Goal: Information Seeking & Learning: Compare options

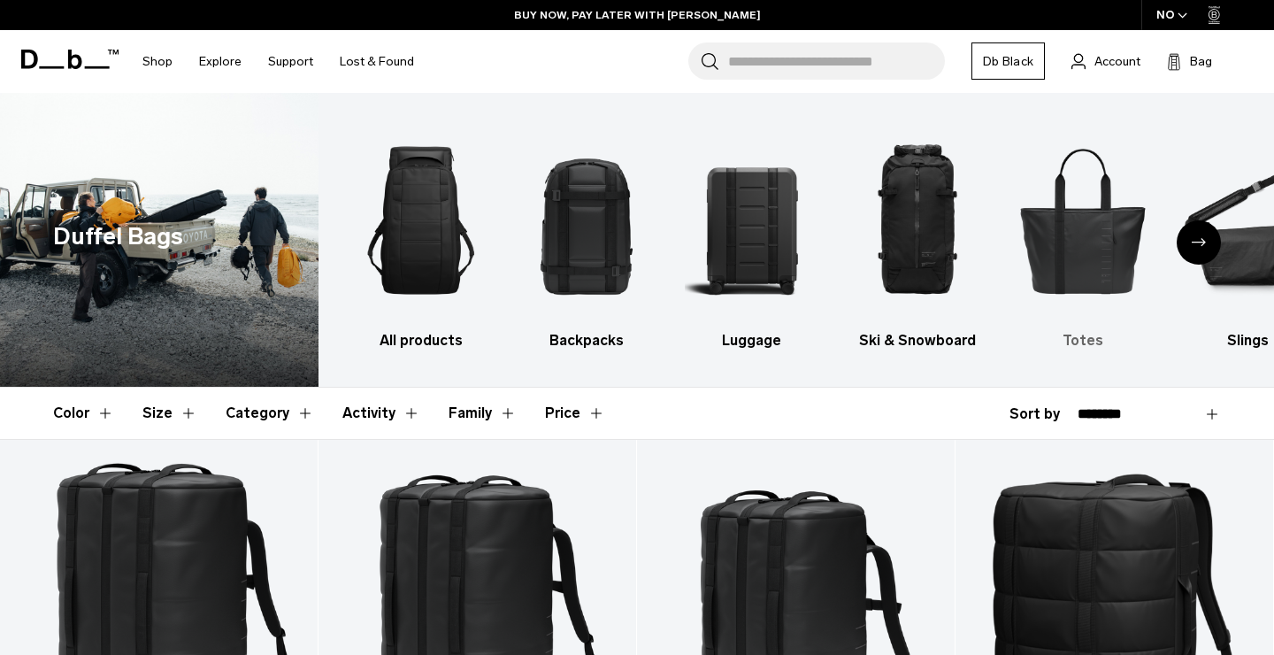
click at [1033, 234] on img "5 / 10" at bounding box center [1083, 220] width 134 height 202
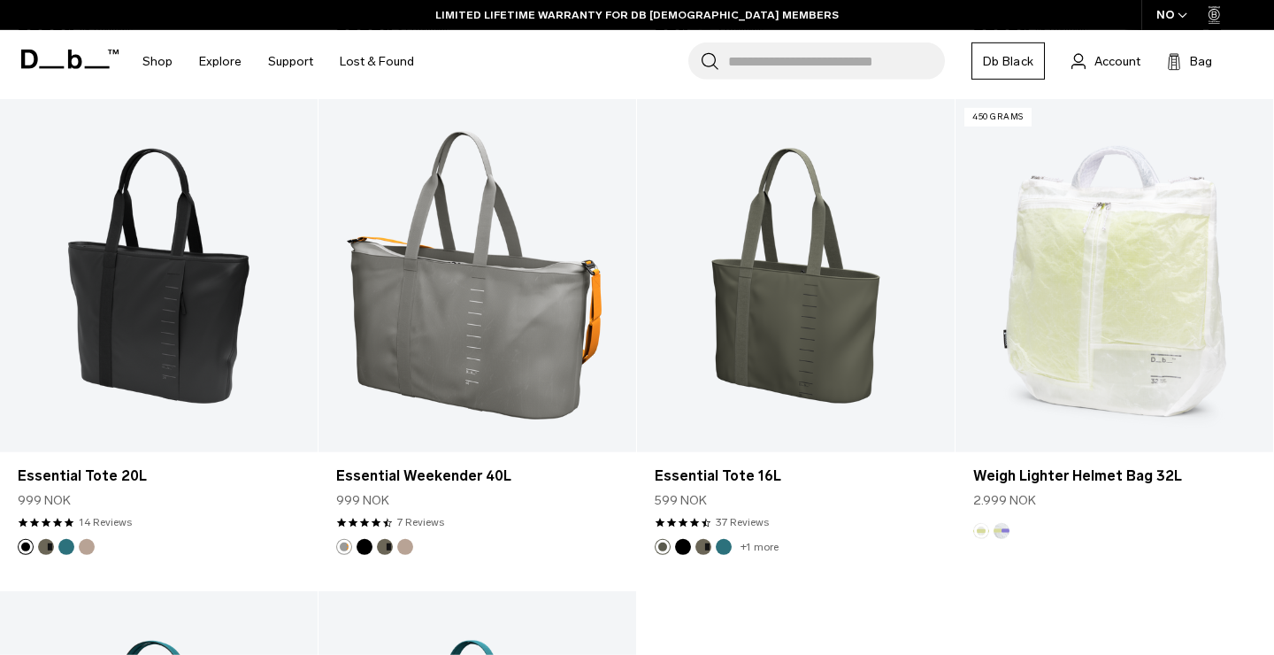
scroll to position [1807, 0]
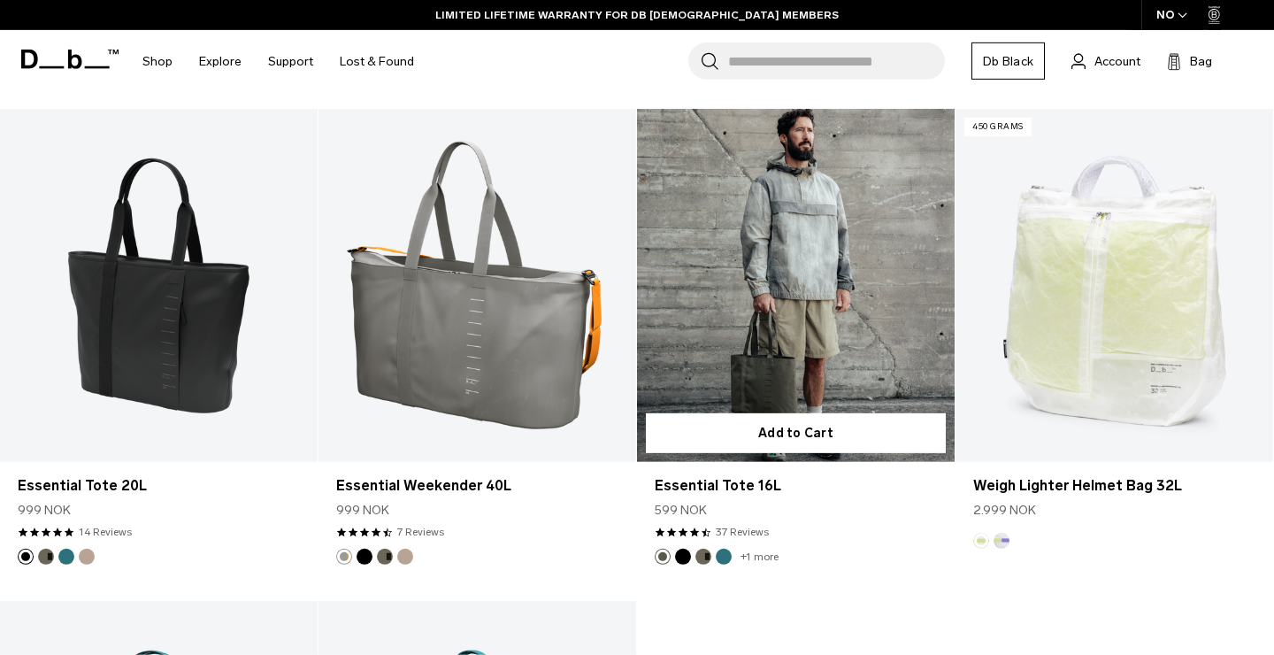
click at [685, 557] on button "Black Out" at bounding box center [683, 557] width 16 height 16
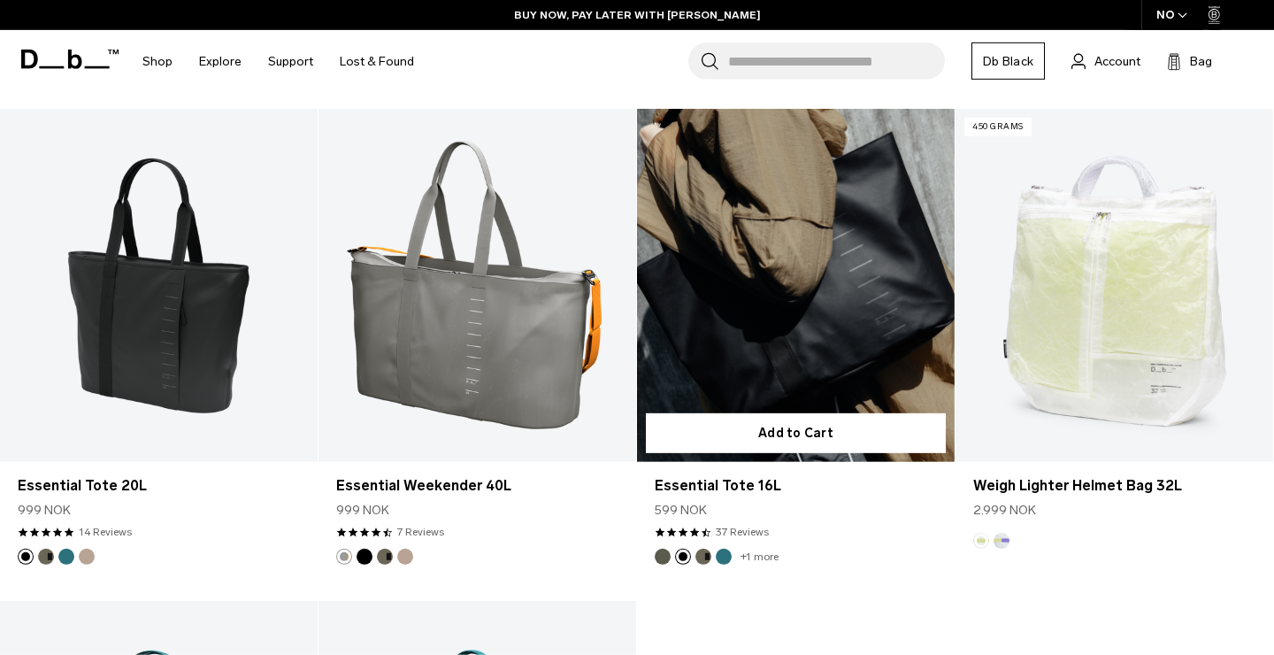
click at [704, 566] on article "Add to Cart Essential Tote 16L 599 NOK 4.6 star rating 37 Reviews +1 more" at bounding box center [796, 355] width 319 height 492
click at [664, 563] on button "Moss Green" at bounding box center [663, 557] width 16 height 16
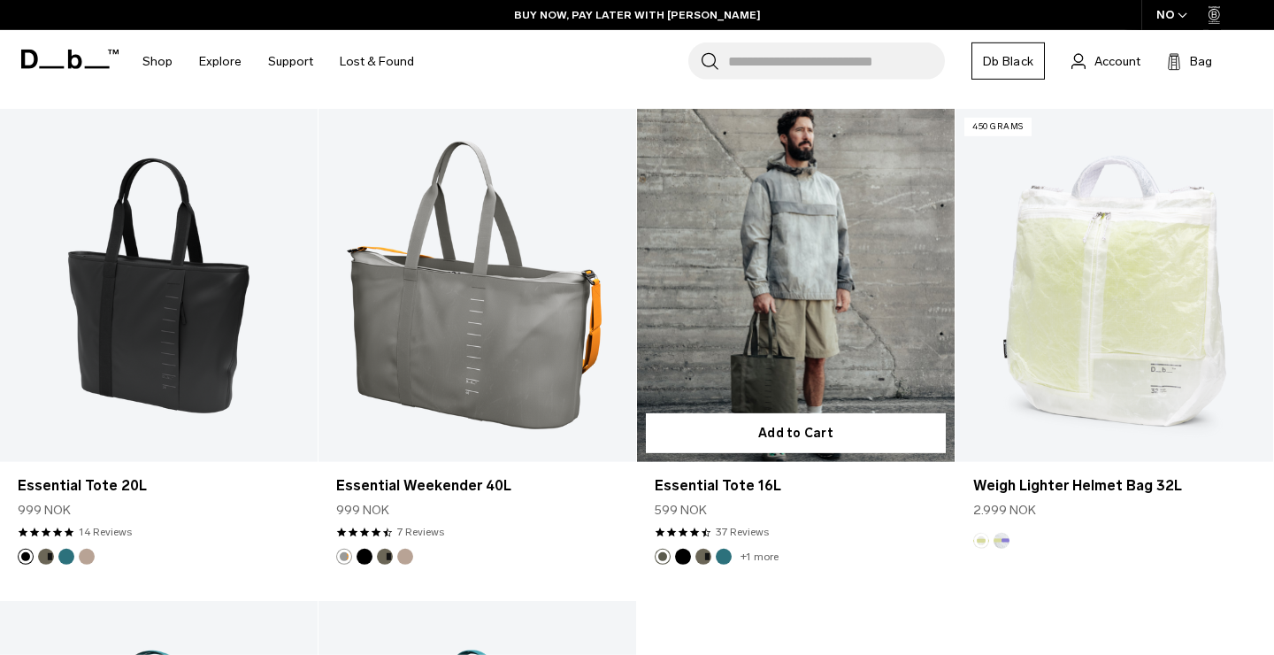
click at [707, 556] on button "Forest Green" at bounding box center [703, 557] width 16 height 16
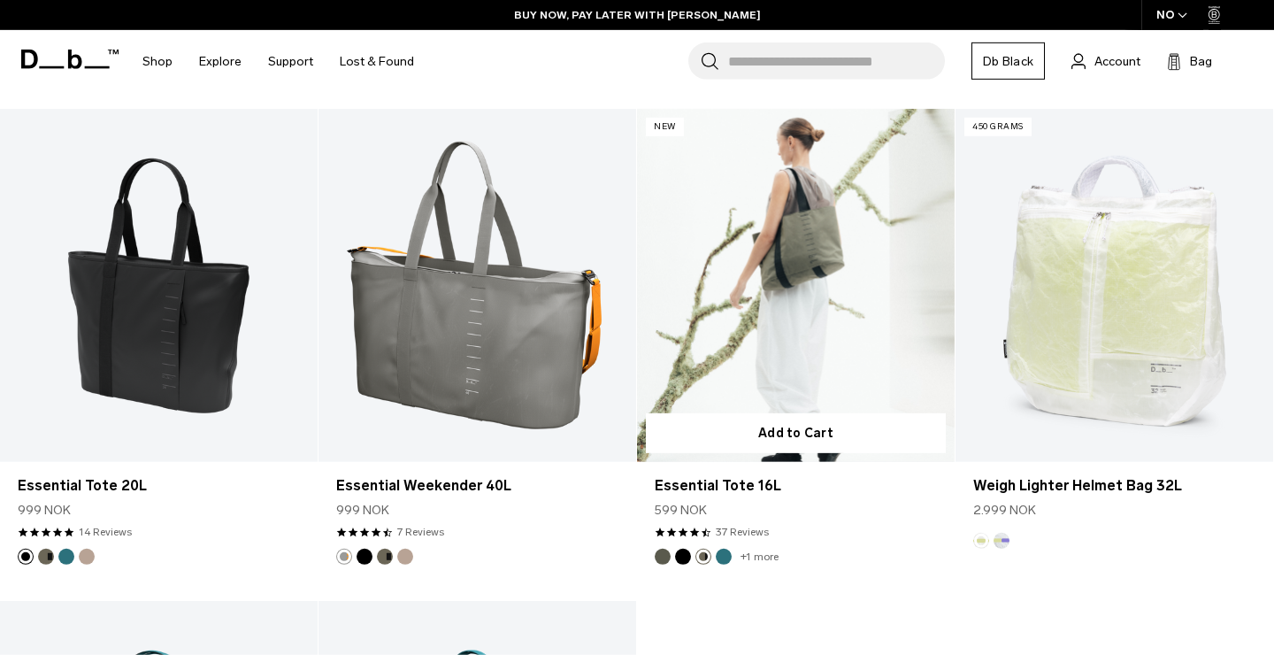
click at [723, 554] on button "Midnight Teal" at bounding box center [724, 557] width 16 height 16
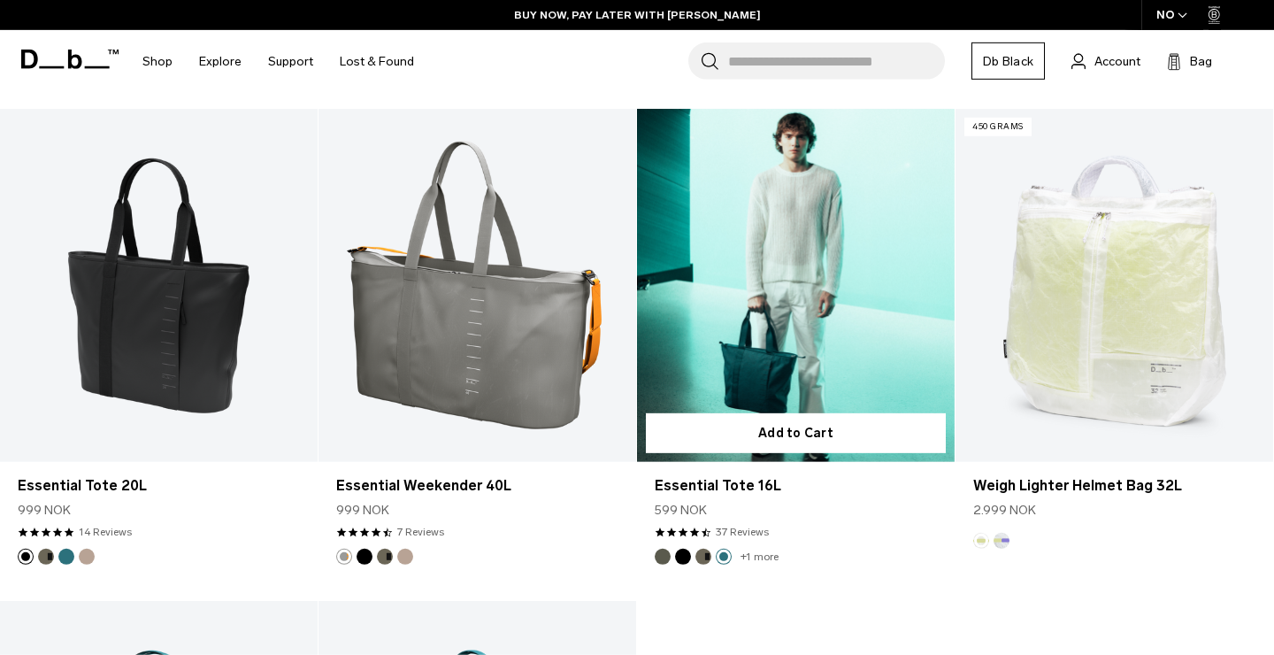
click at [705, 555] on button "Forest Green" at bounding box center [703, 557] width 16 height 16
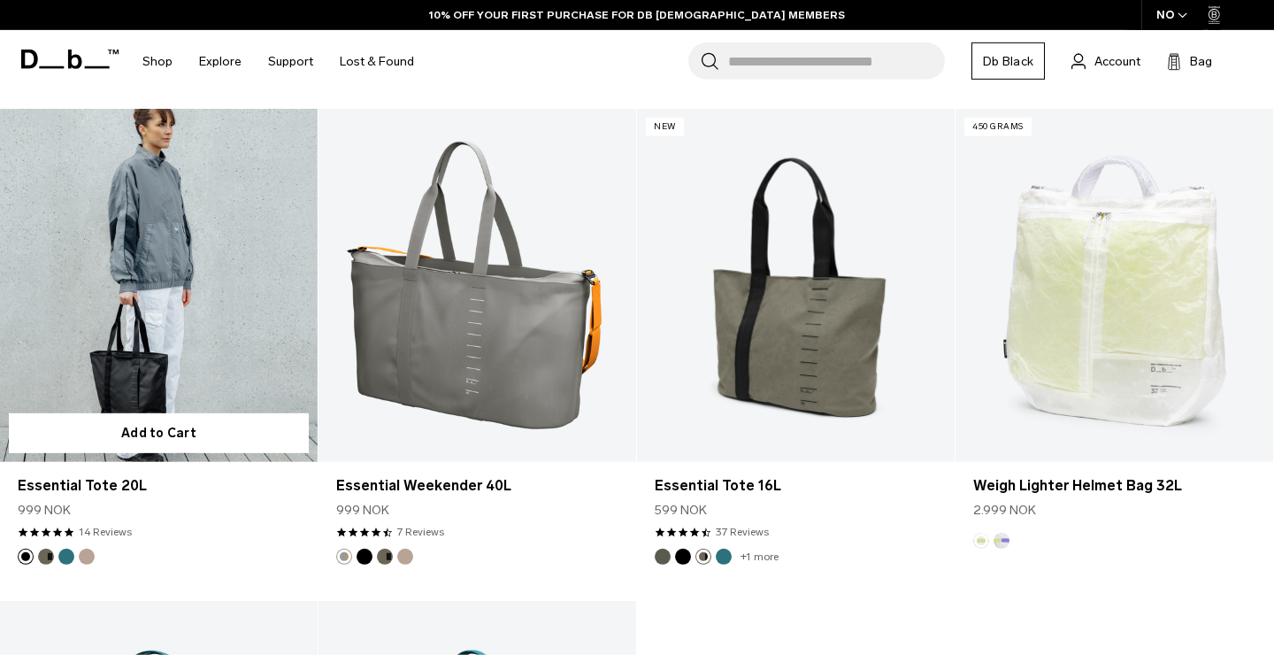
click at [48, 551] on button "Forest Green" at bounding box center [46, 557] width 16 height 16
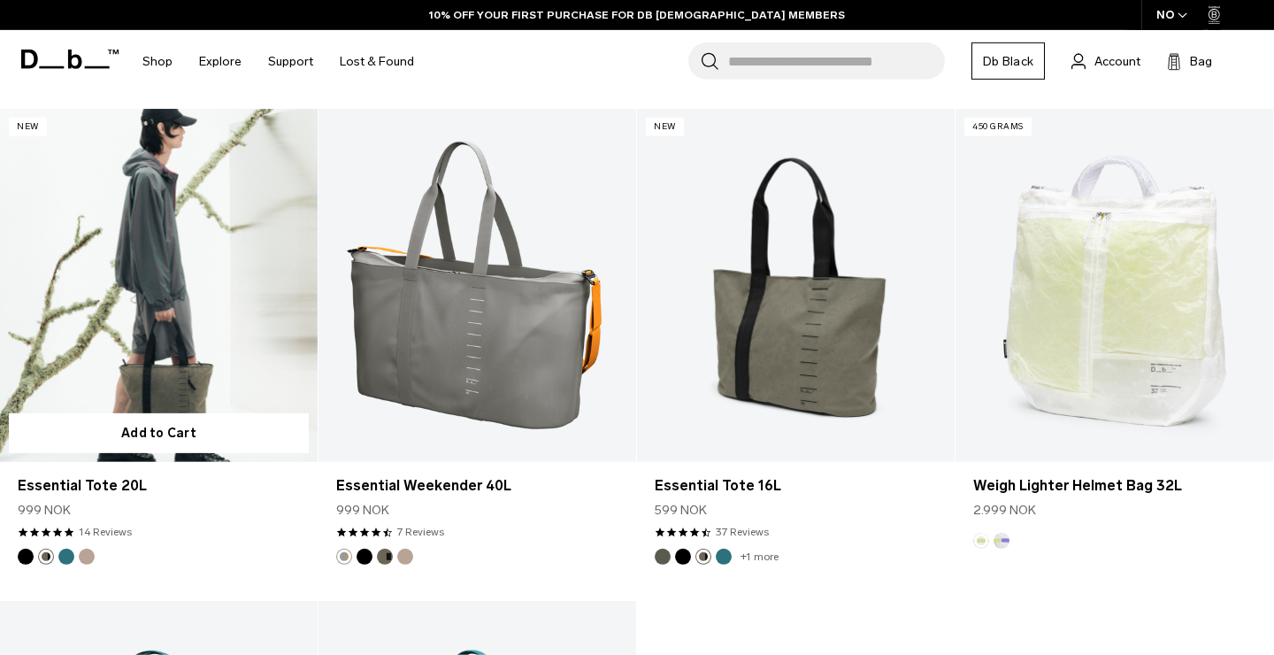
click at [68, 561] on button "Midnight Teal" at bounding box center [66, 557] width 16 height 16
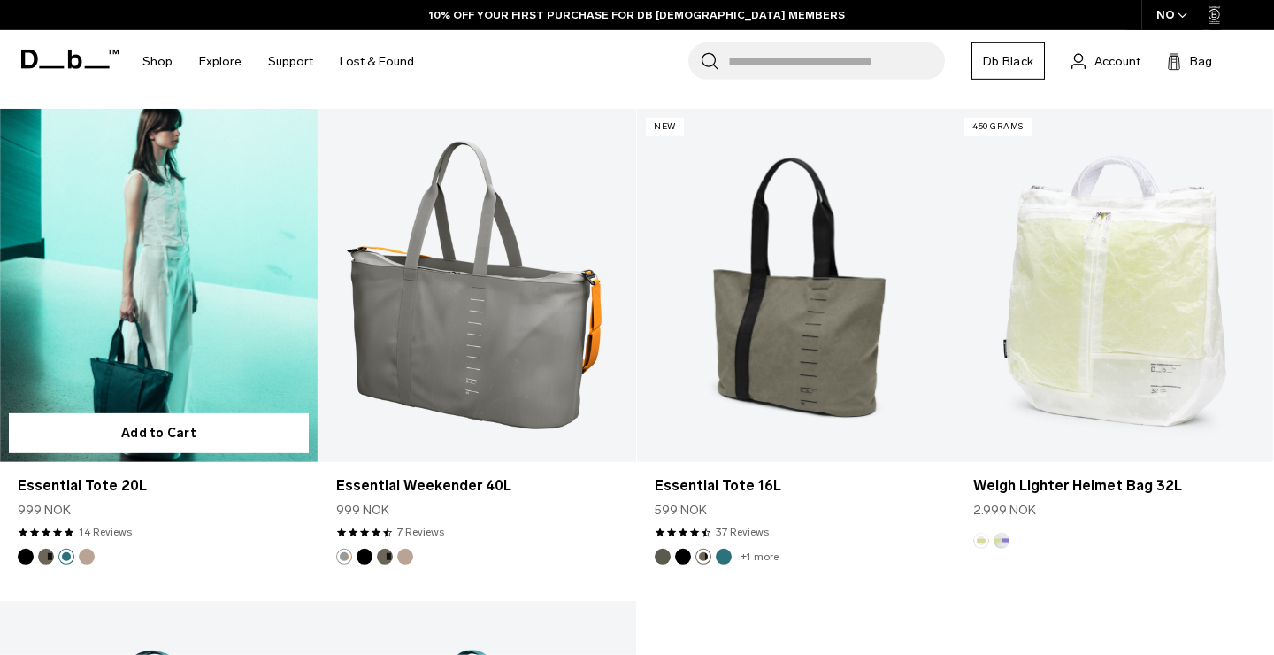
click at [92, 552] on button "Fogbow Beige" at bounding box center [87, 557] width 16 height 16
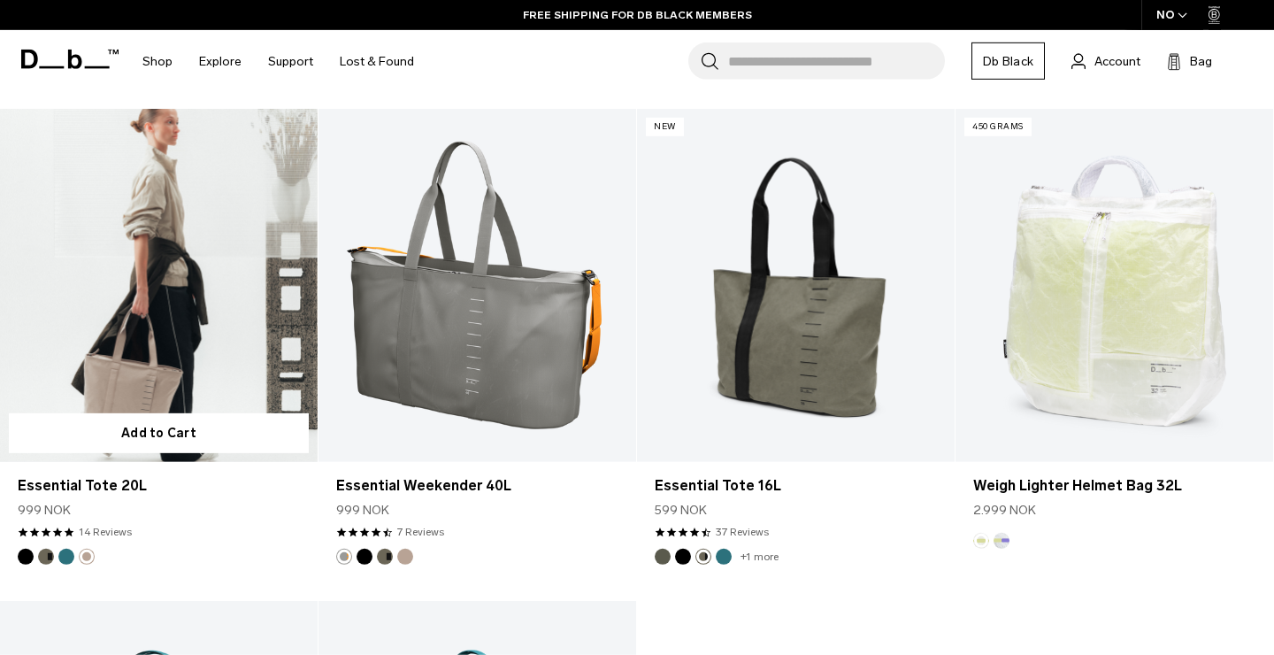
click at [72, 560] on button "Midnight Teal" at bounding box center [66, 557] width 16 height 16
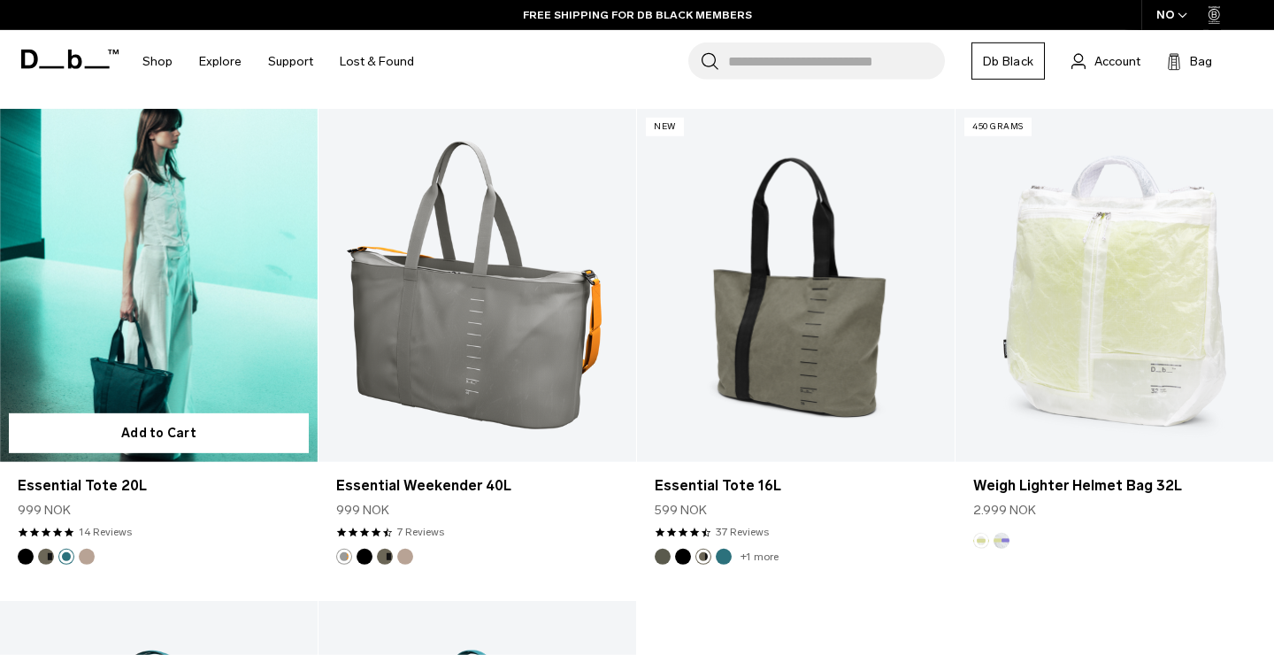
click at [27, 559] on button "Black Out" at bounding box center [26, 557] width 16 height 16
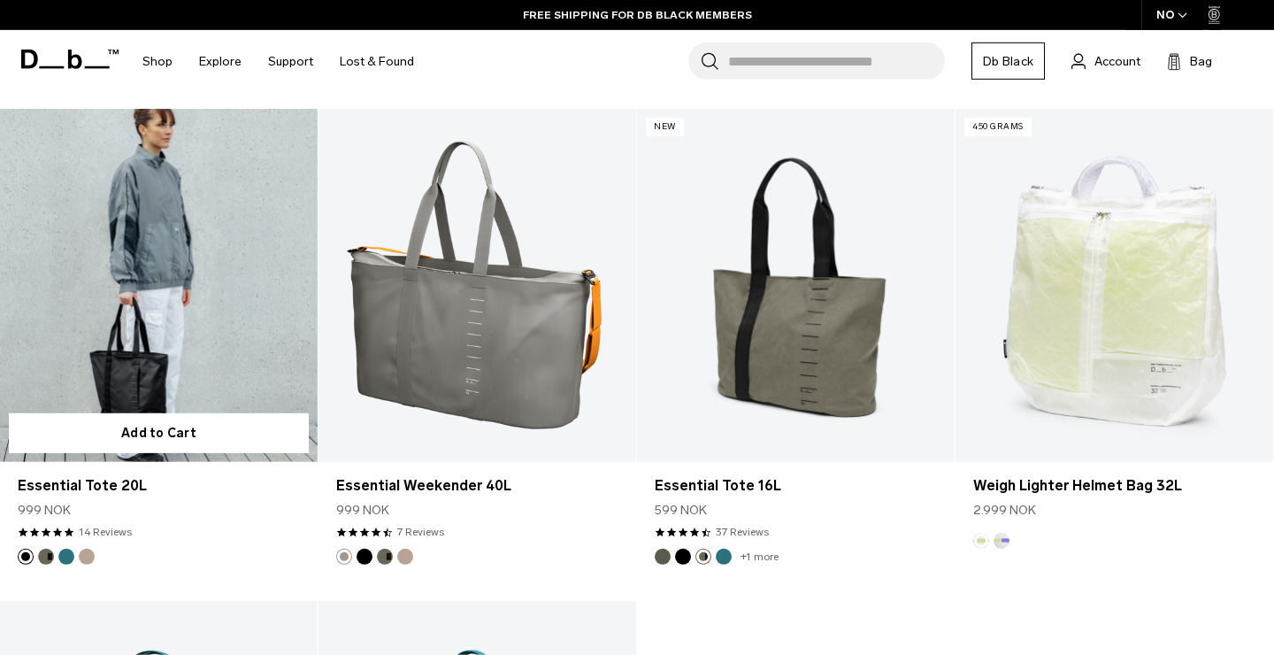
click at [46, 558] on button "Forest Green" at bounding box center [46, 557] width 16 height 16
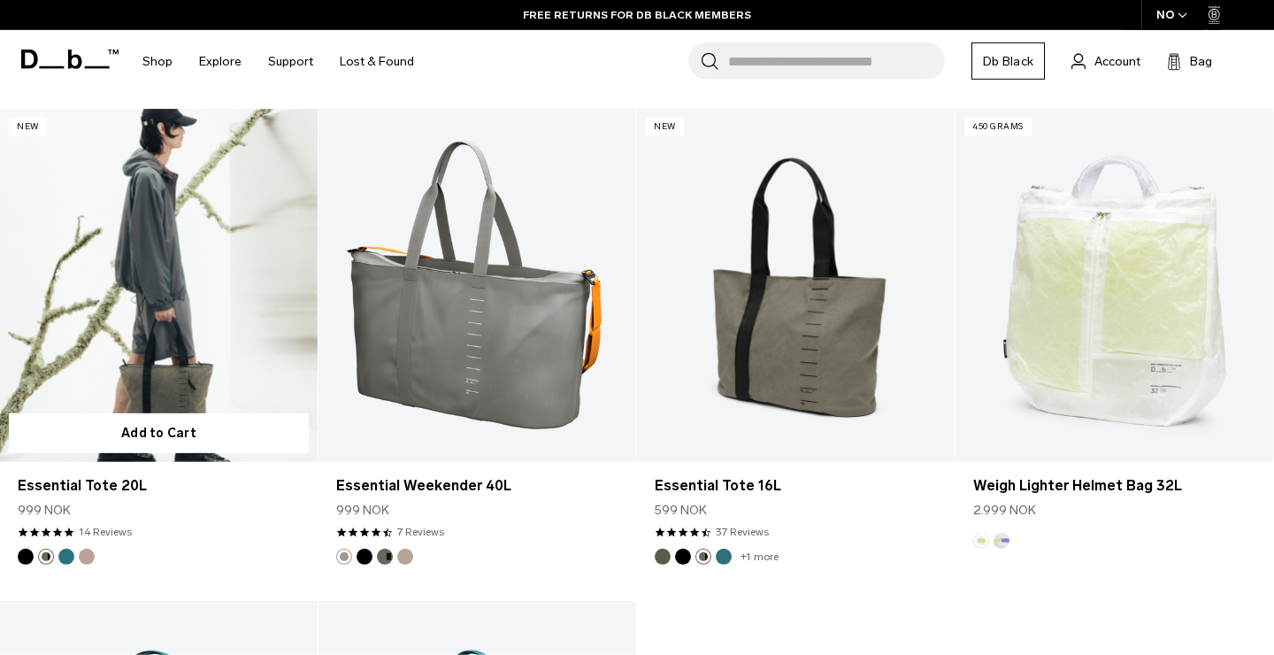
click at [24, 557] on button "Black Out" at bounding box center [26, 557] width 16 height 16
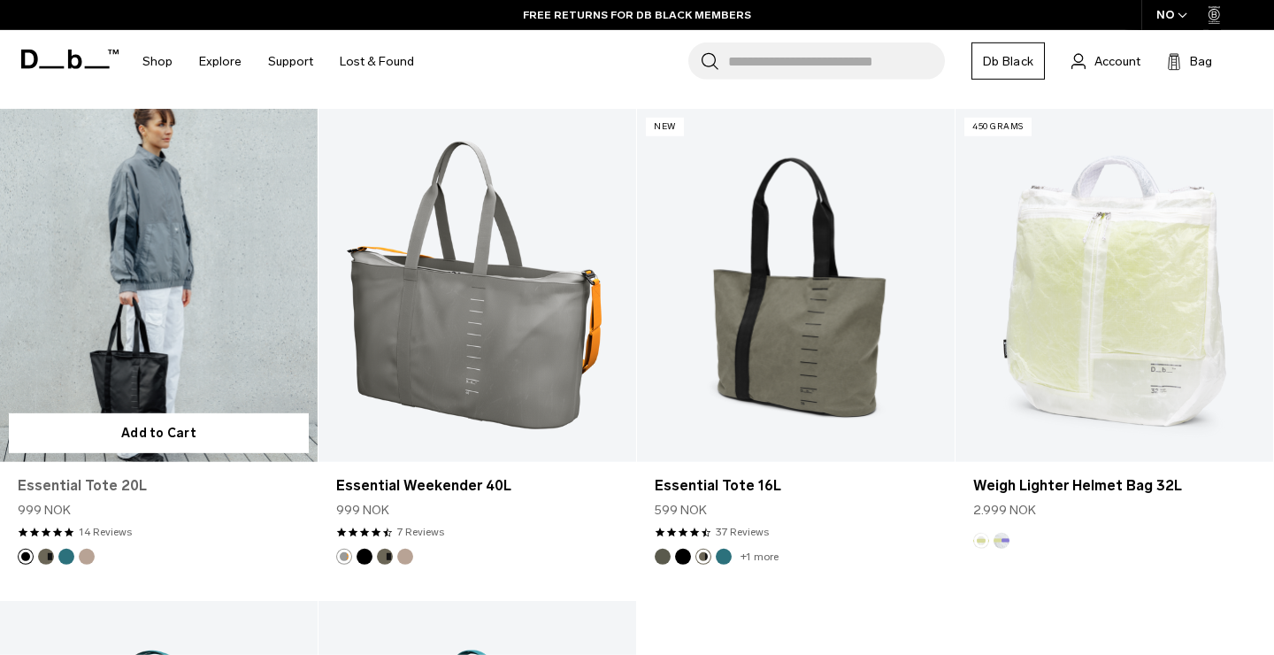
click at [99, 480] on link "Essential Tote 20L" at bounding box center [159, 485] width 282 height 21
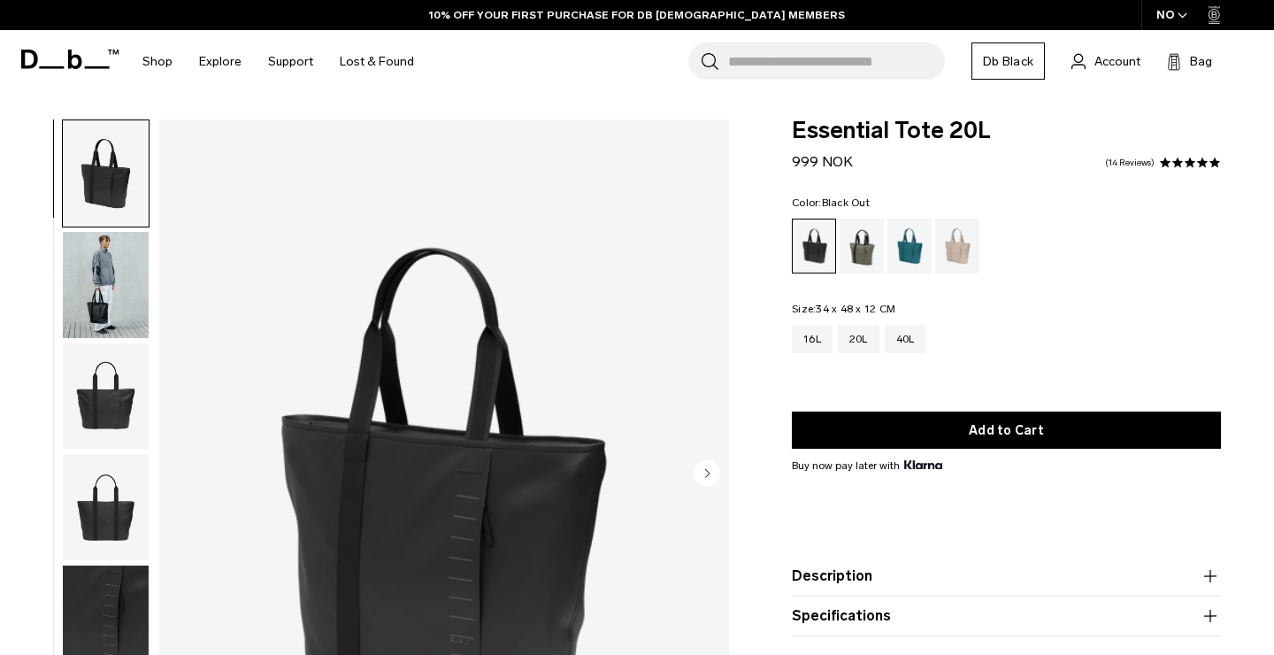
click at [856, 135] on span "Essential Tote 20L" at bounding box center [1006, 130] width 429 height 23
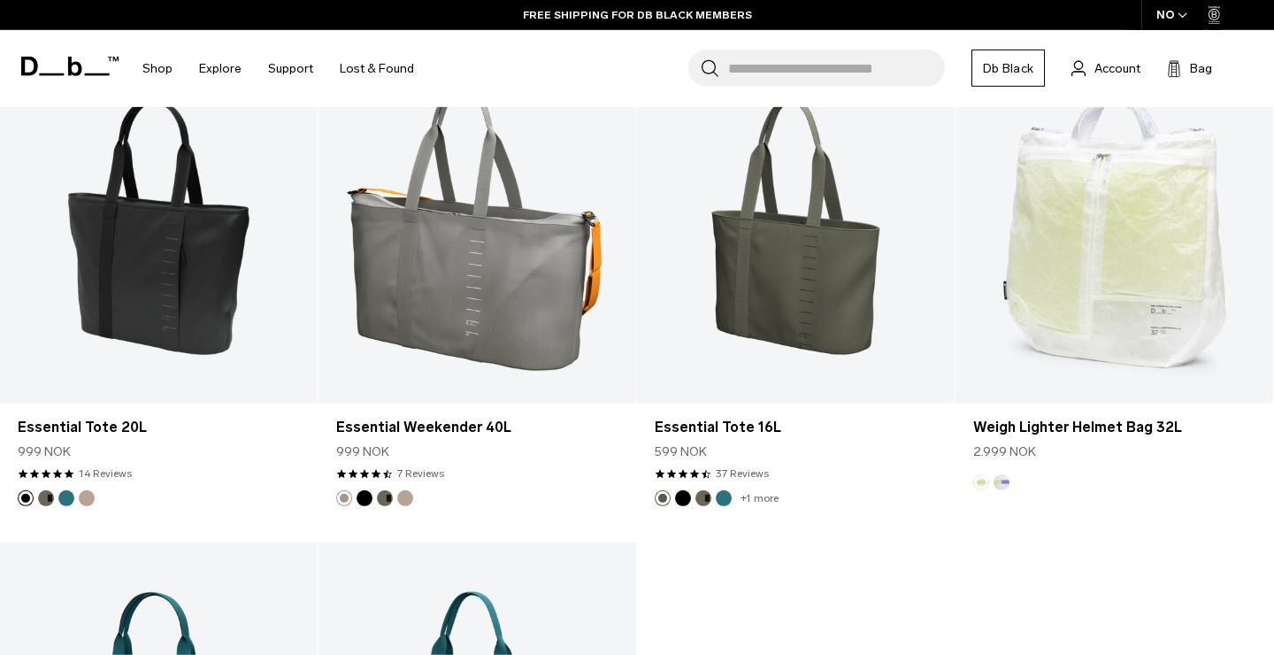
scroll to position [1853, 0]
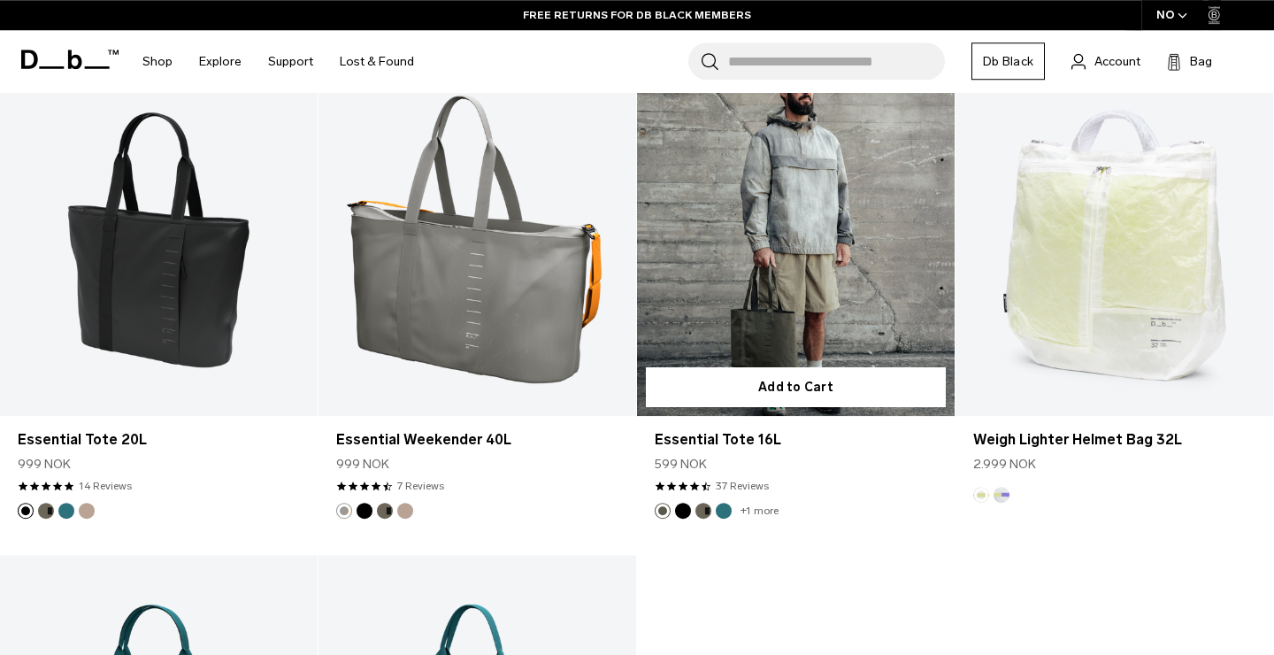
click at [685, 511] on button "Black Out" at bounding box center [683, 511] width 16 height 16
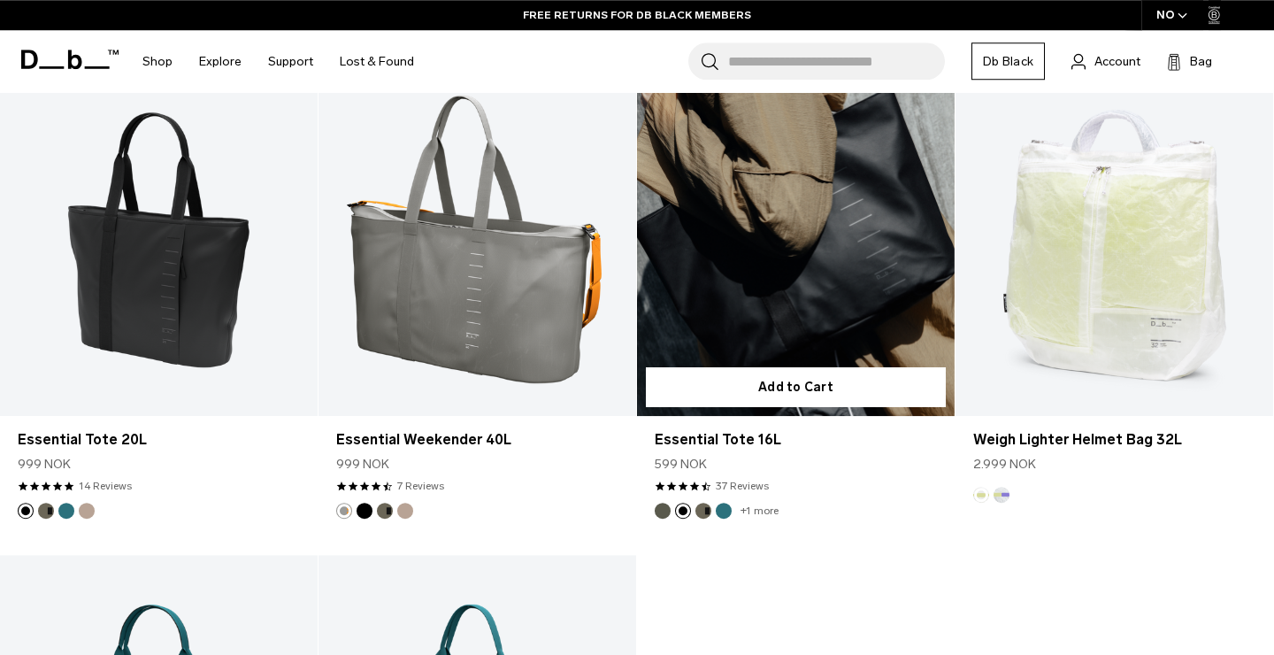
click at [704, 512] on button "Forest Green" at bounding box center [703, 511] width 16 height 16
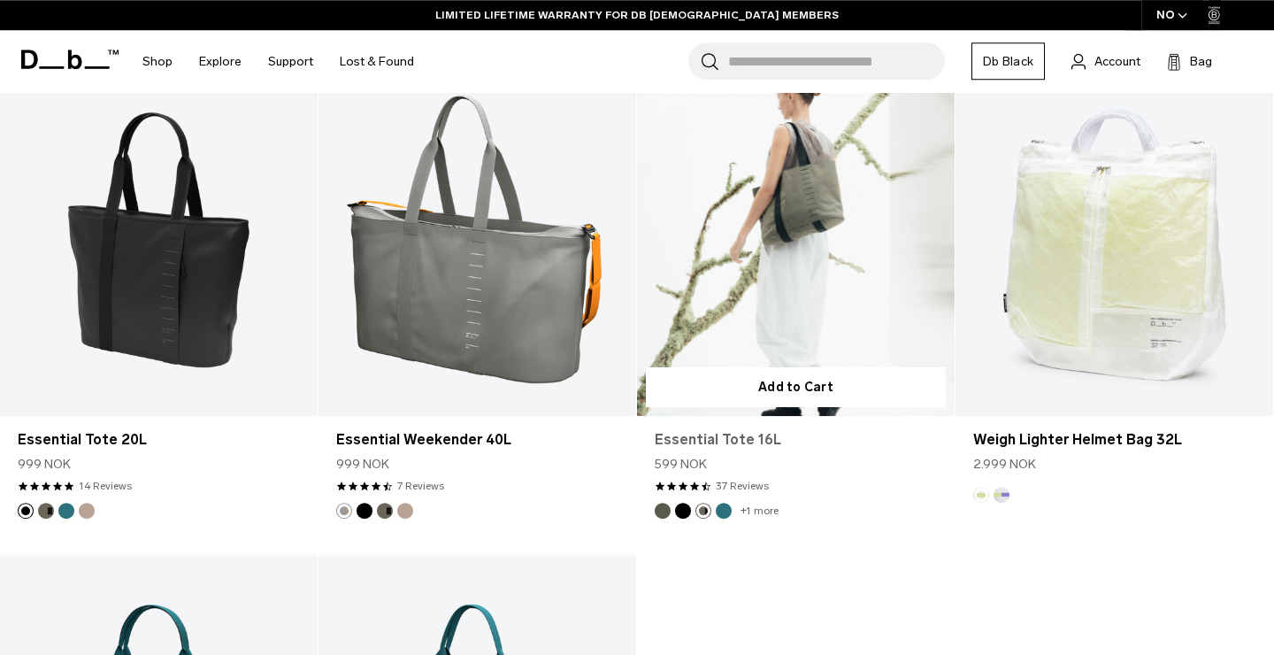
click at [685, 434] on link "Essential Tote 16L" at bounding box center [796, 439] width 282 height 21
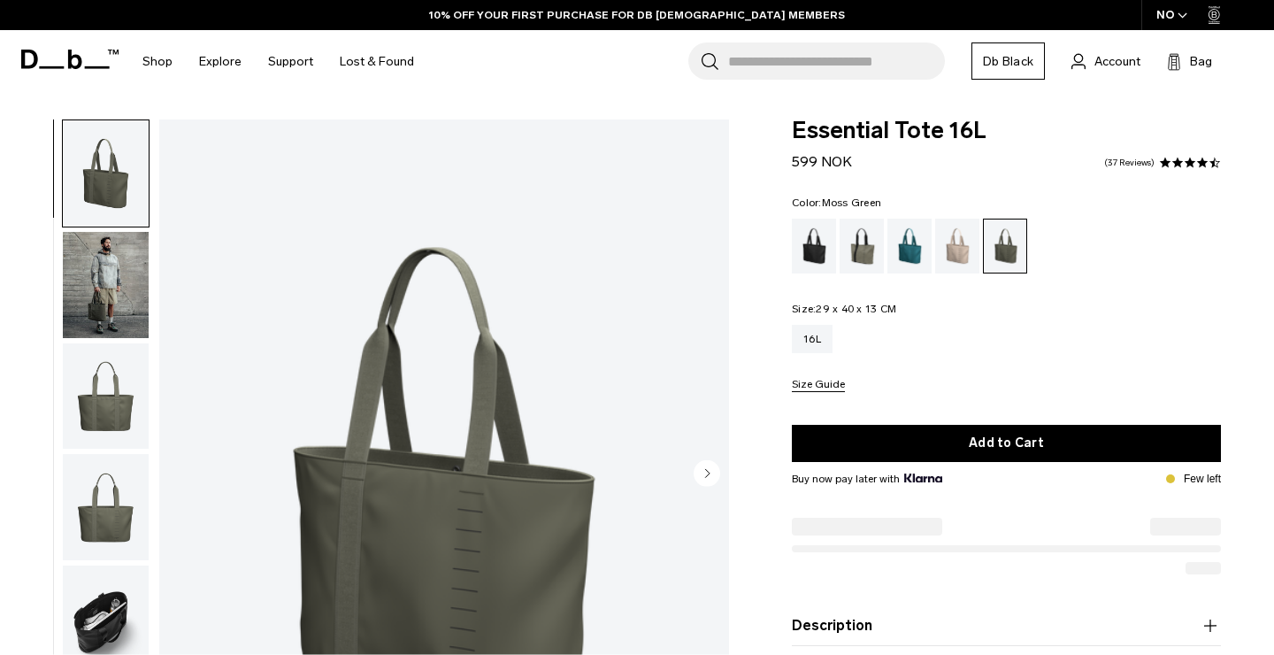
click at [714, 471] on circle "Next slide" at bounding box center [707, 473] width 27 height 27
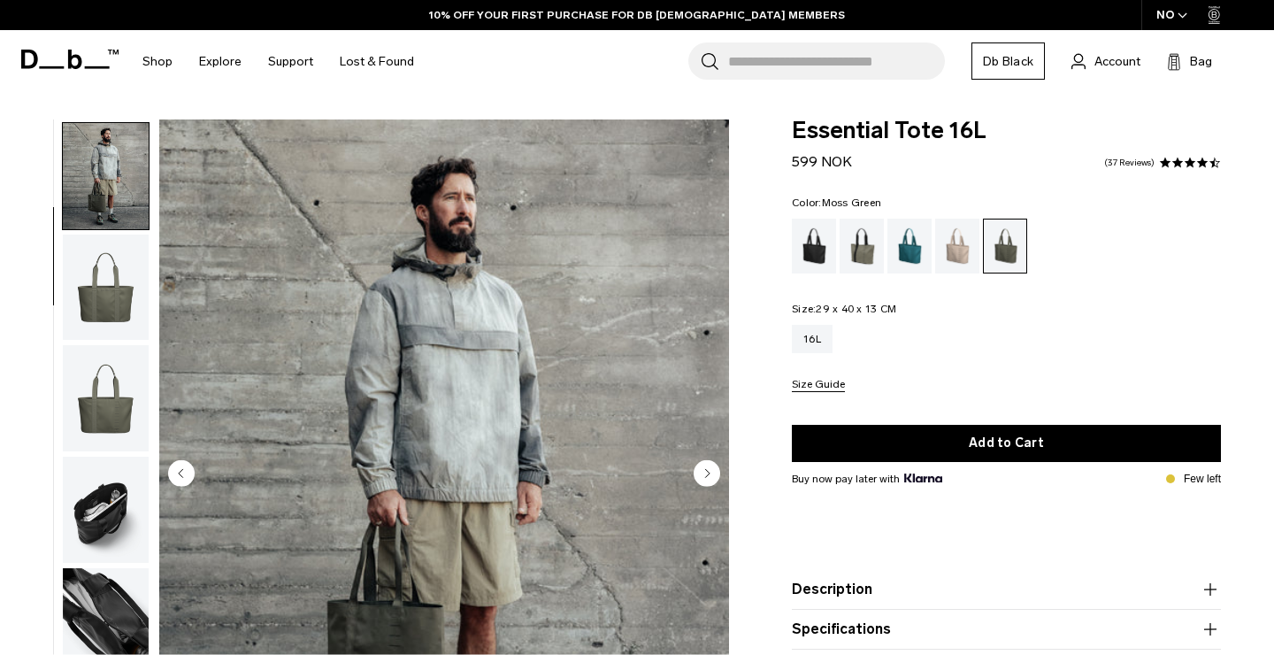
scroll to position [111, 0]
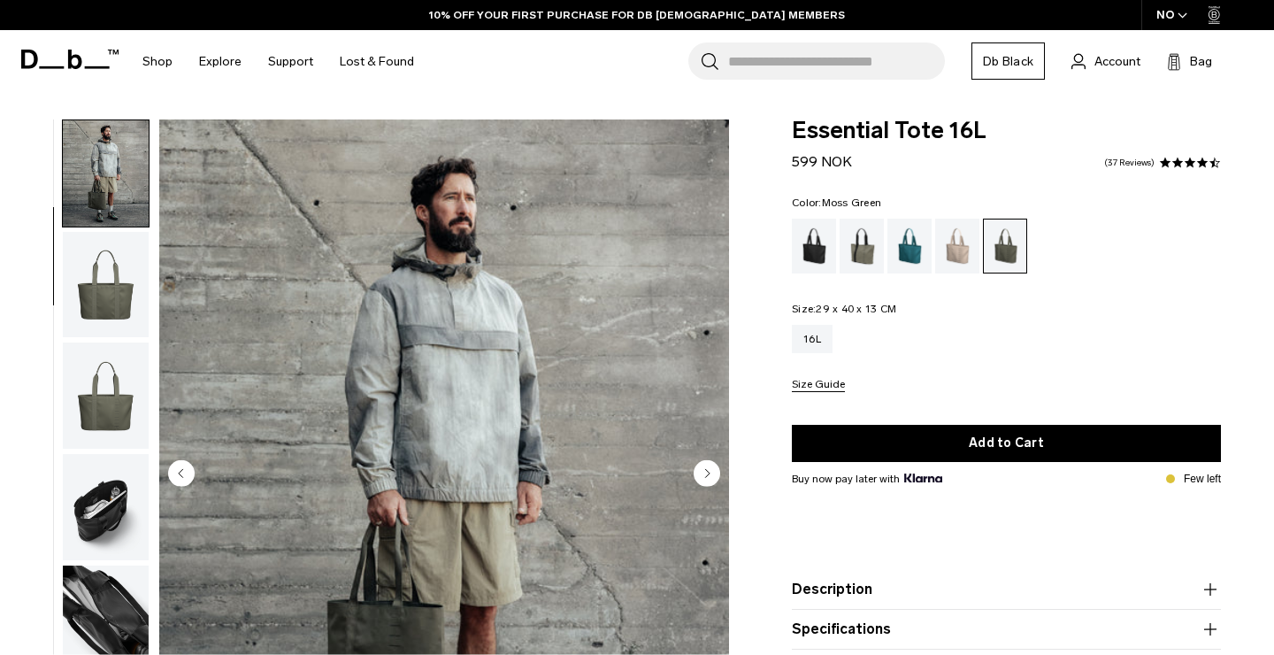
click at [714, 471] on circle "Next slide" at bounding box center [707, 473] width 27 height 27
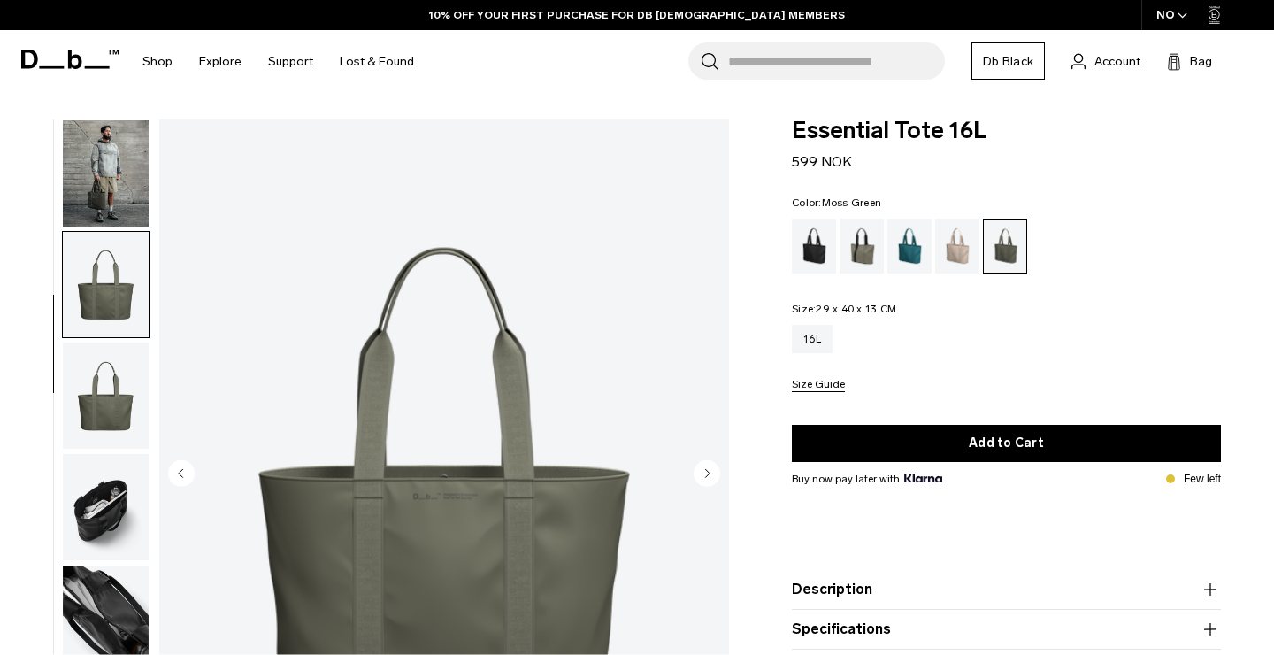
scroll to position [175, 0]
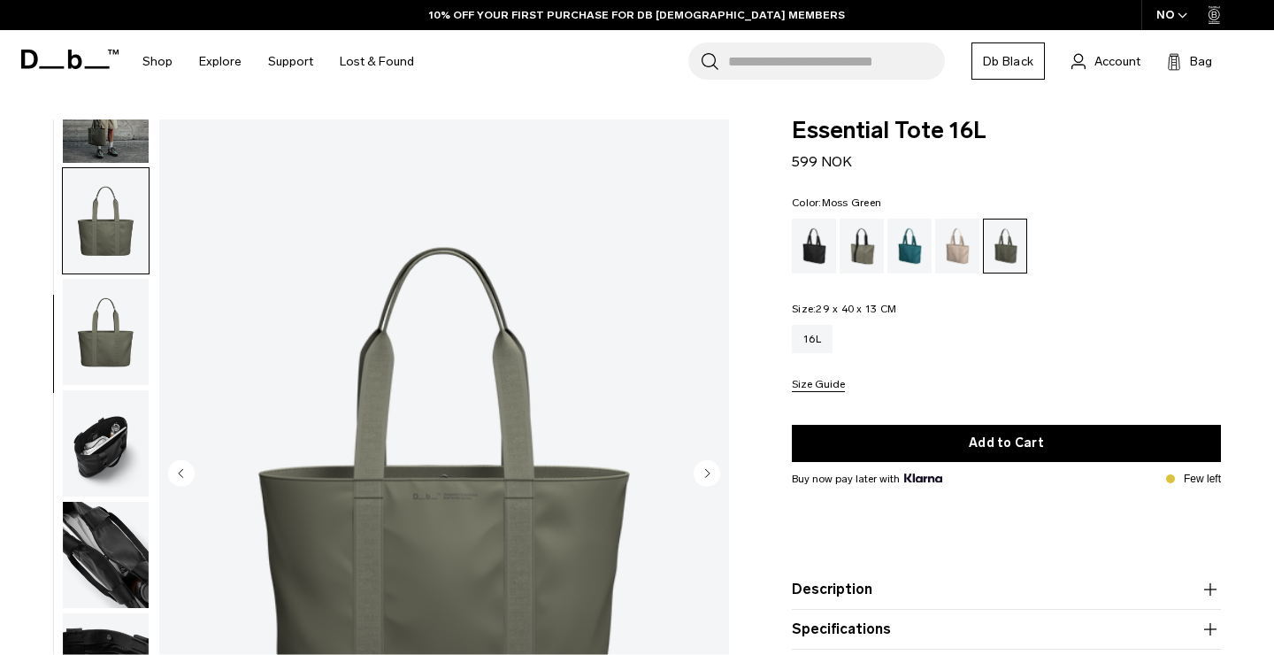
click at [714, 471] on circle "Next slide" at bounding box center [707, 473] width 27 height 27
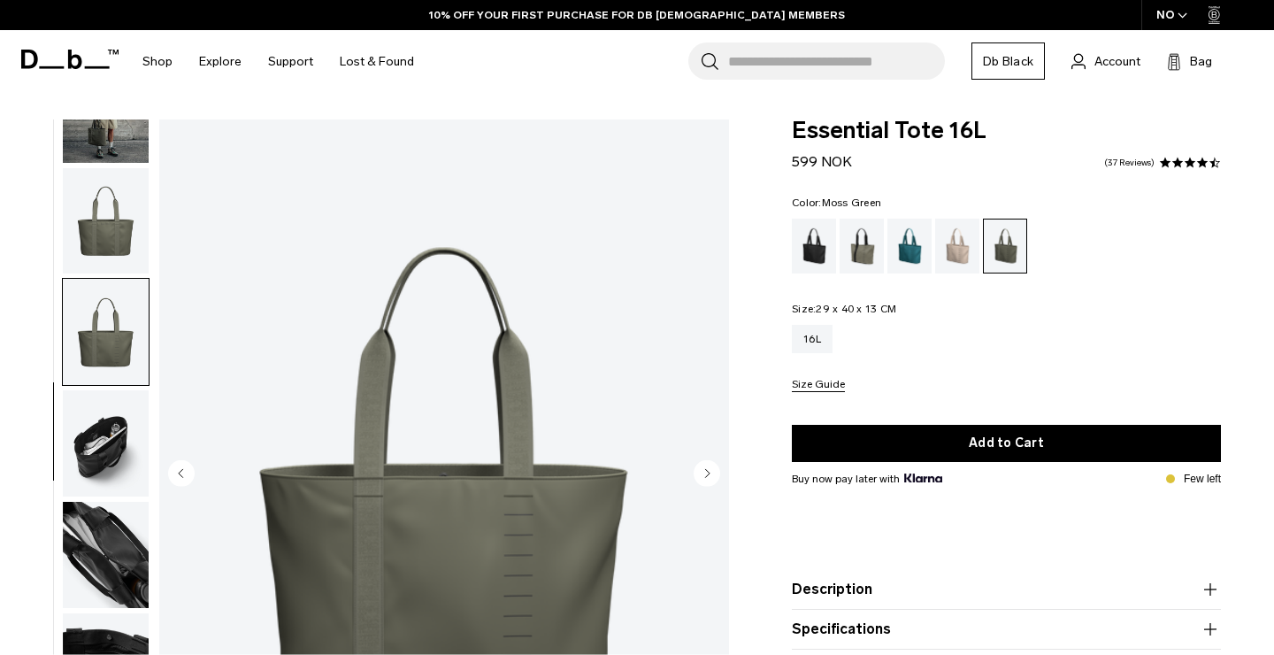
click at [714, 471] on circle "Next slide" at bounding box center [707, 473] width 27 height 27
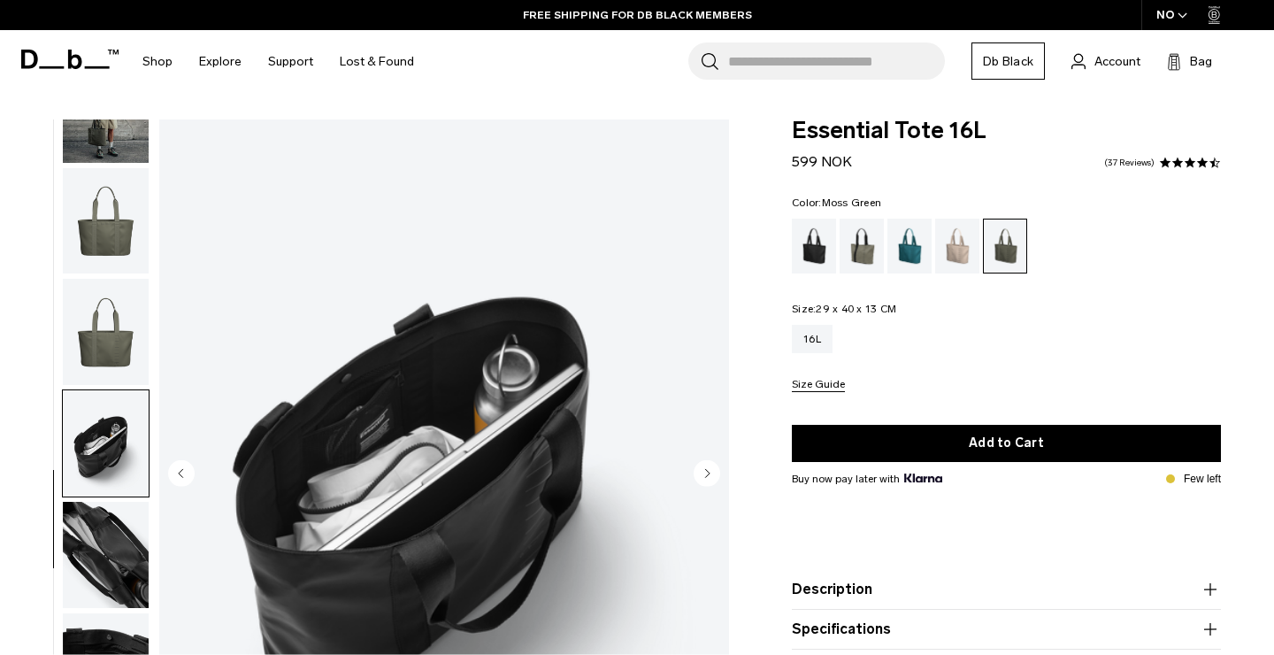
click at [873, 137] on span "Essential Tote 16L" at bounding box center [1006, 130] width 429 height 23
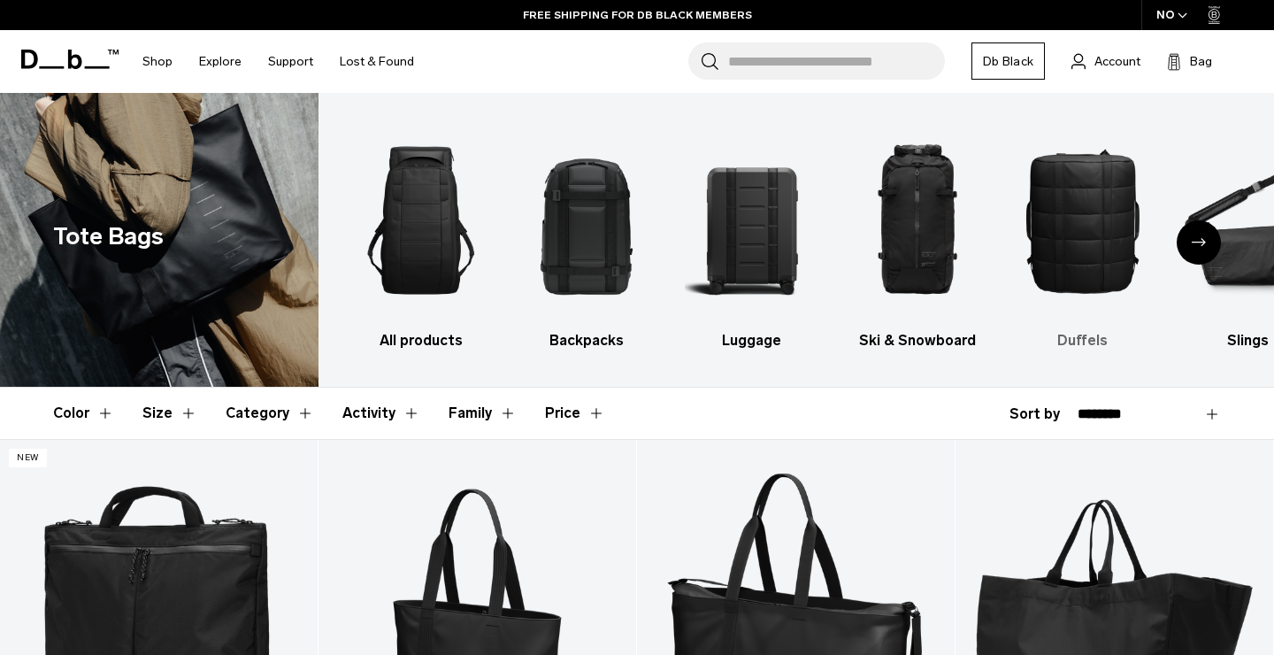
click at [1095, 258] on img "5 / 10" at bounding box center [1083, 220] width 134 height 202
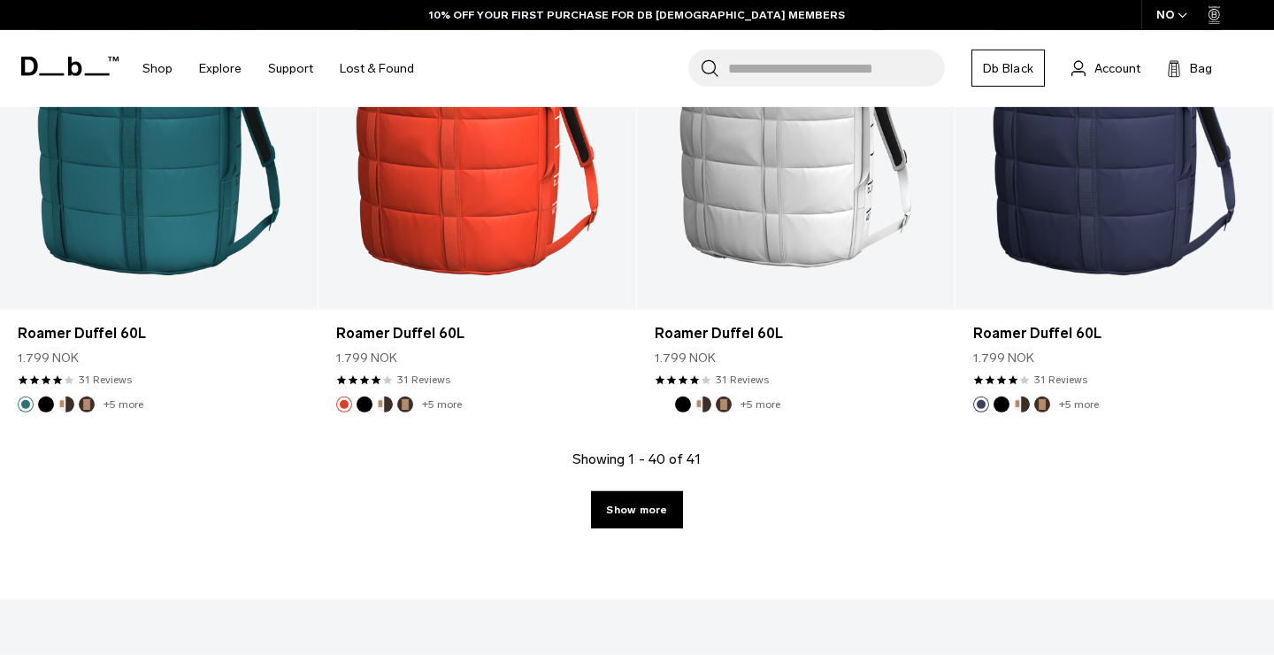
scroll to position [4928, 0]
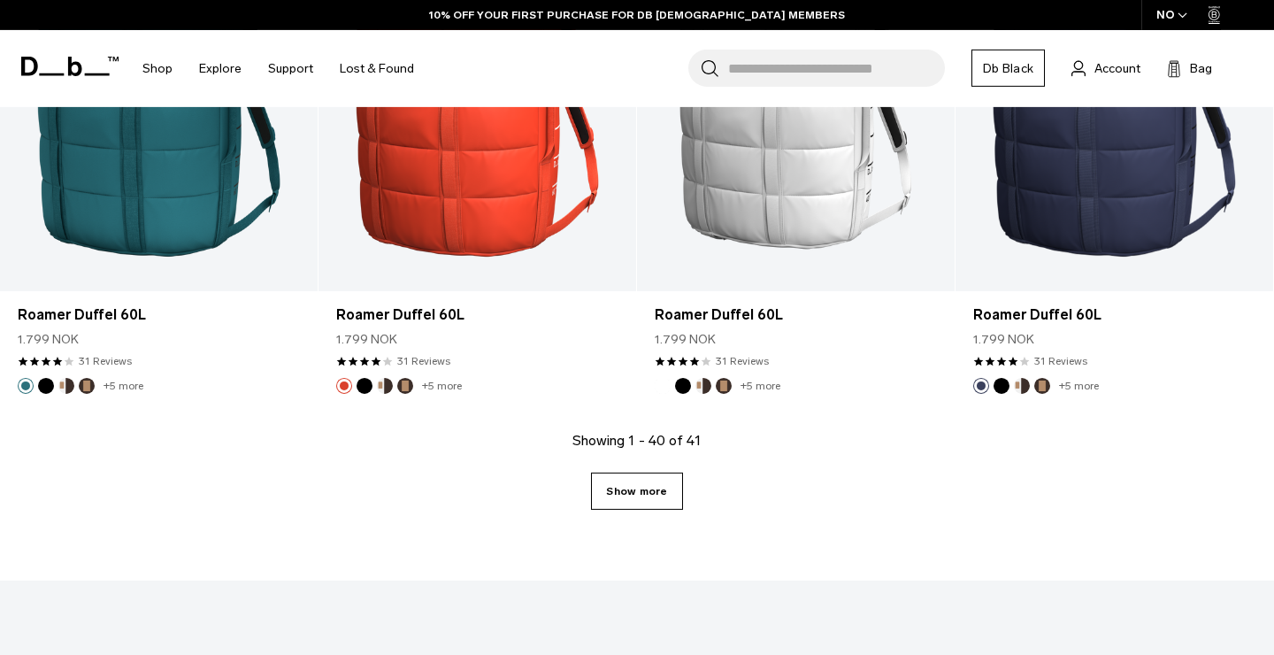
click at [665, 486] on link "Show more" at bounding box center [636, 490] width 91 height 37
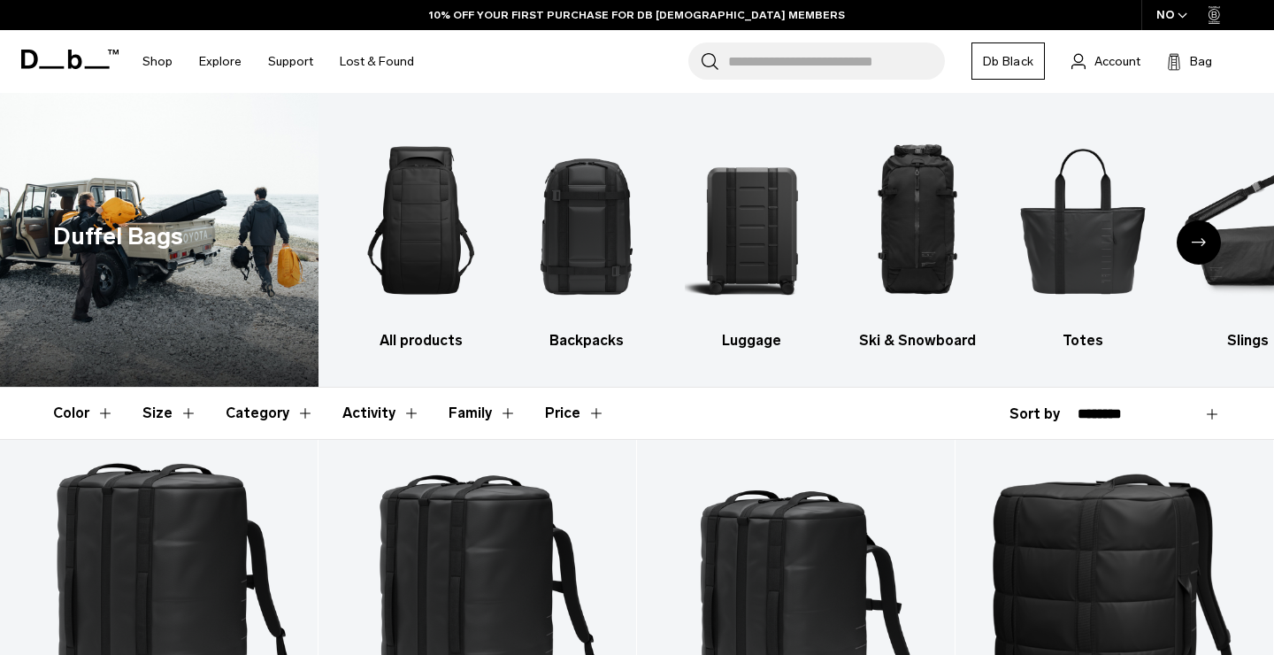
click at [1200, 234] on div "Next slide" at bounding box center [1199, 242] width 44 height 44
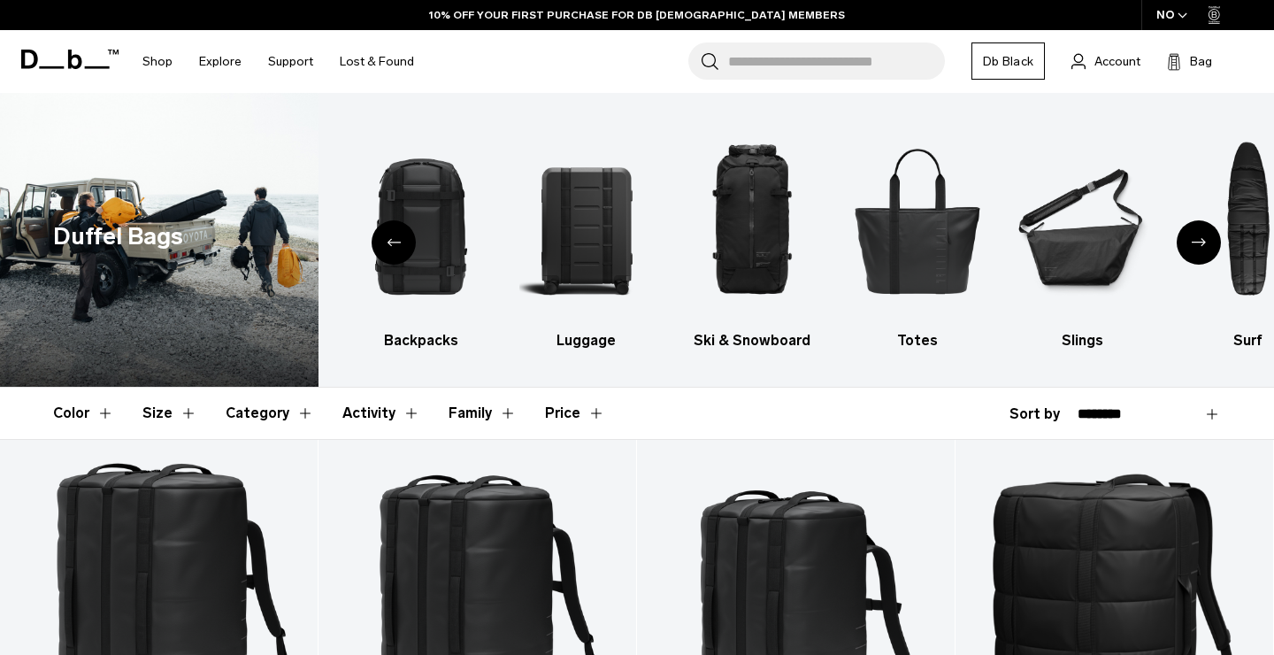
click at [1200, 234] on div "Next slide" at bounding box center [1199, 242] width 44 height 44
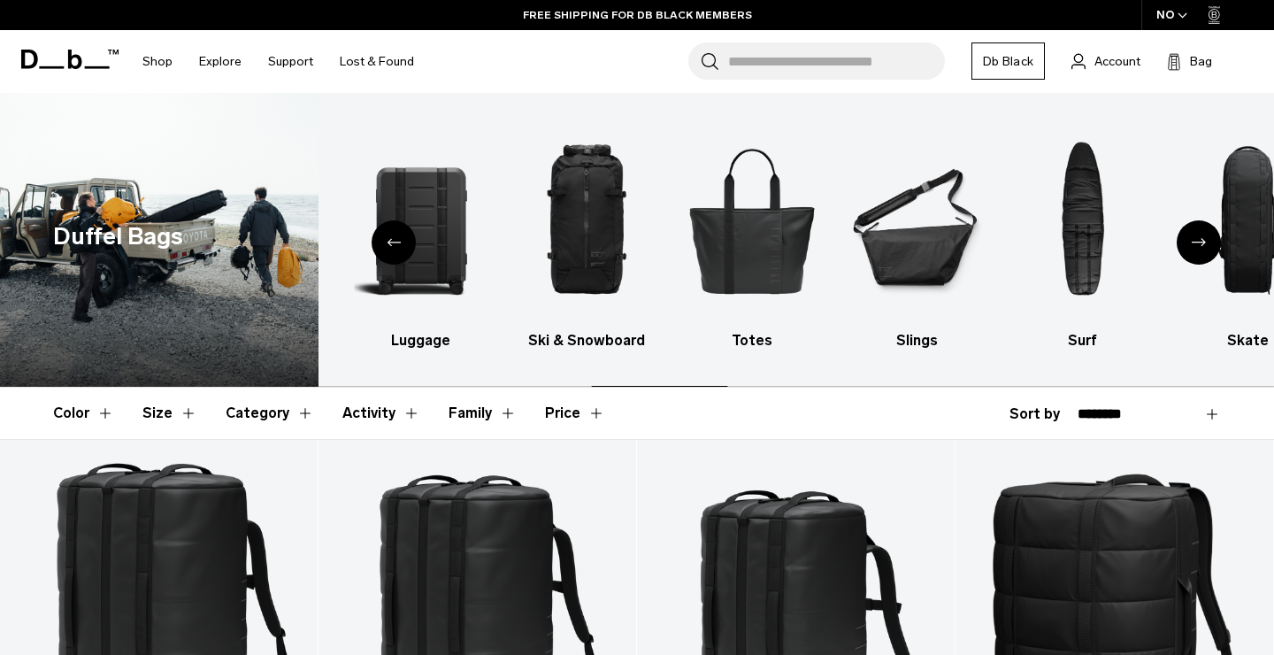
click at [1200, 234] on div "Next slide" at bounding box center [1199, 242] width 44 height 44
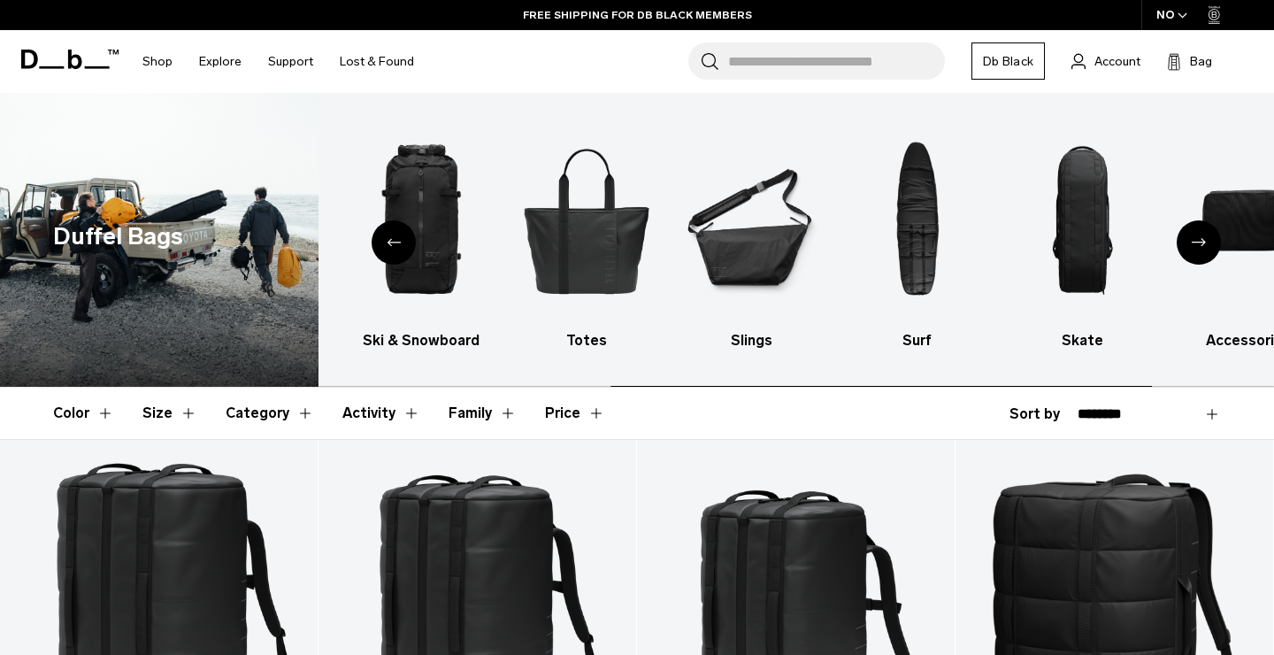
click at [1200, 234] on div "Next slide" at bounding box center [1199, 242] width 44 height 44
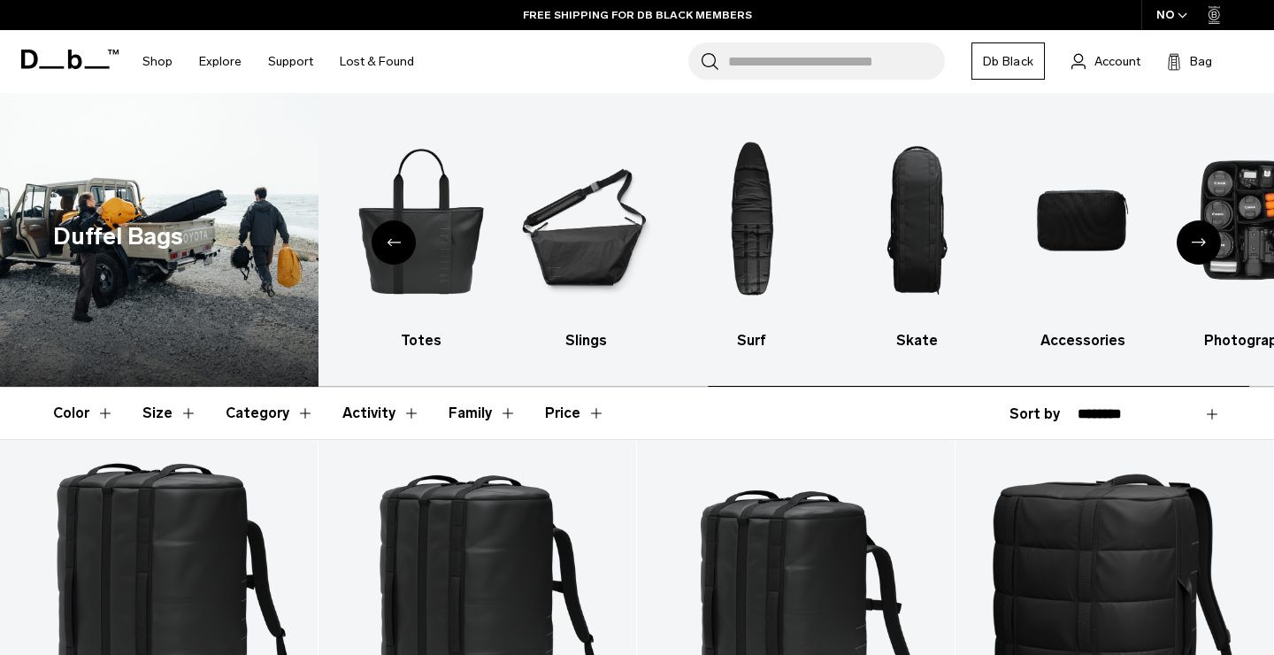
click at [1200, 234] on div "Next slide" at bounding box center [1199, 242] width 44 height 44
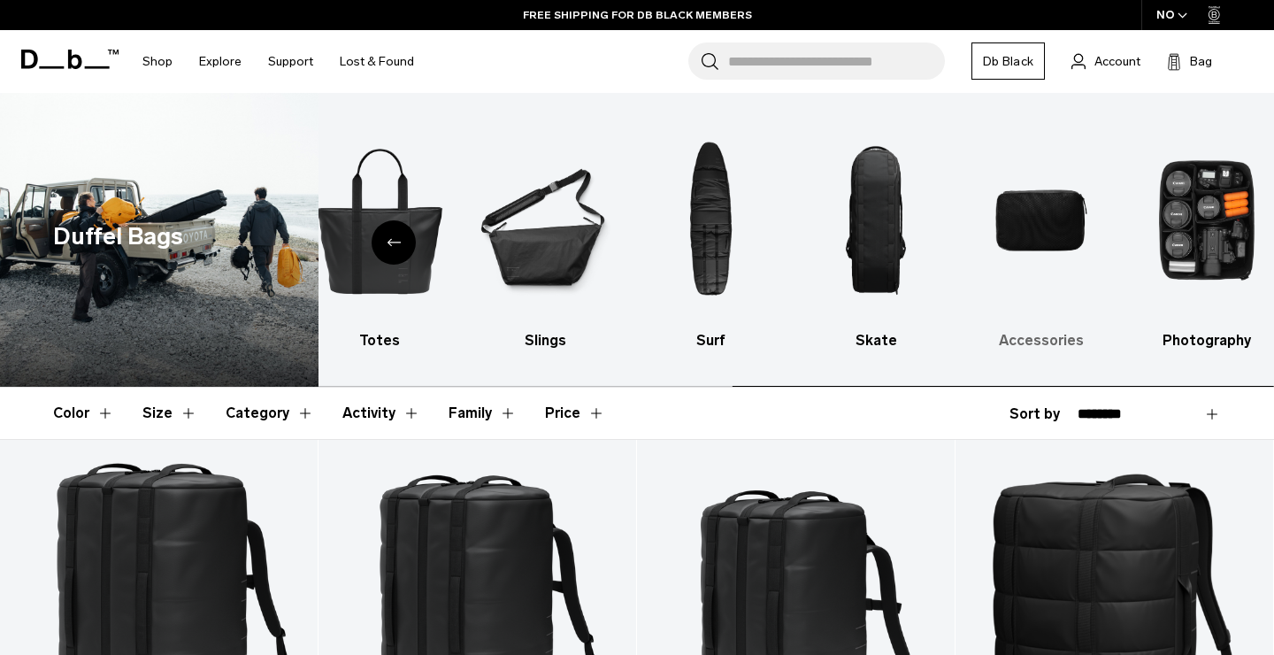
click at [1042, 238] on img "9 / 10" at bounding box center [1041, 220] width 134 height 202
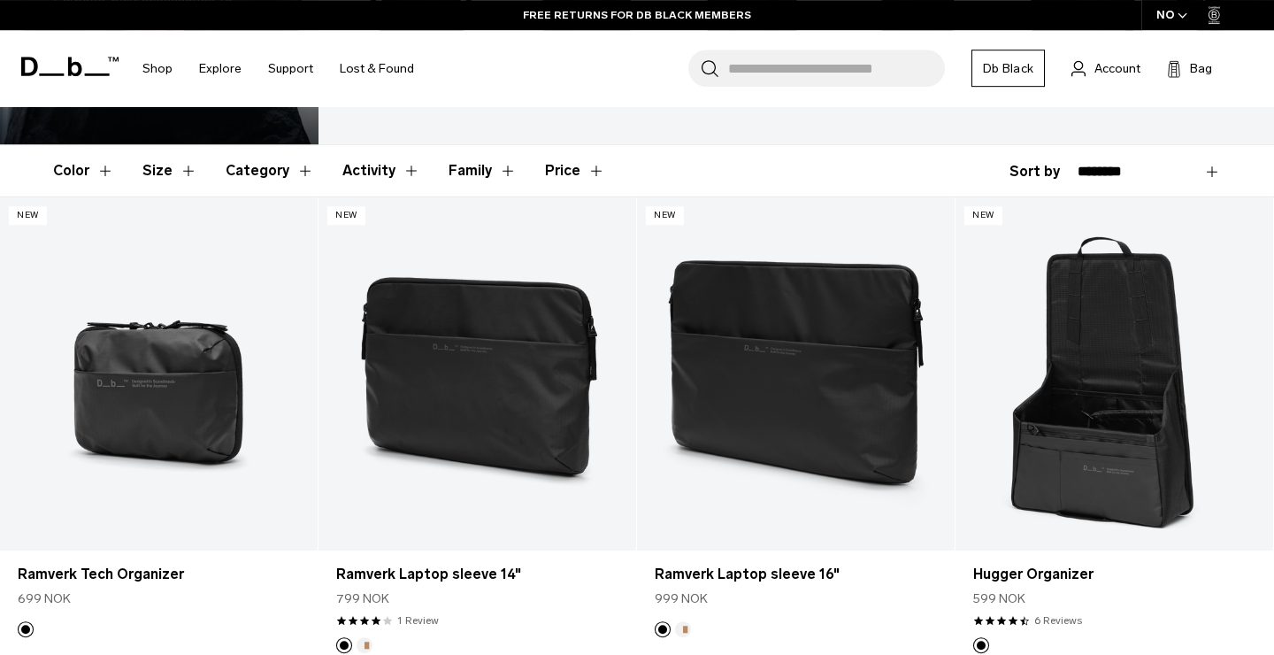
scroll to position [262, 0]
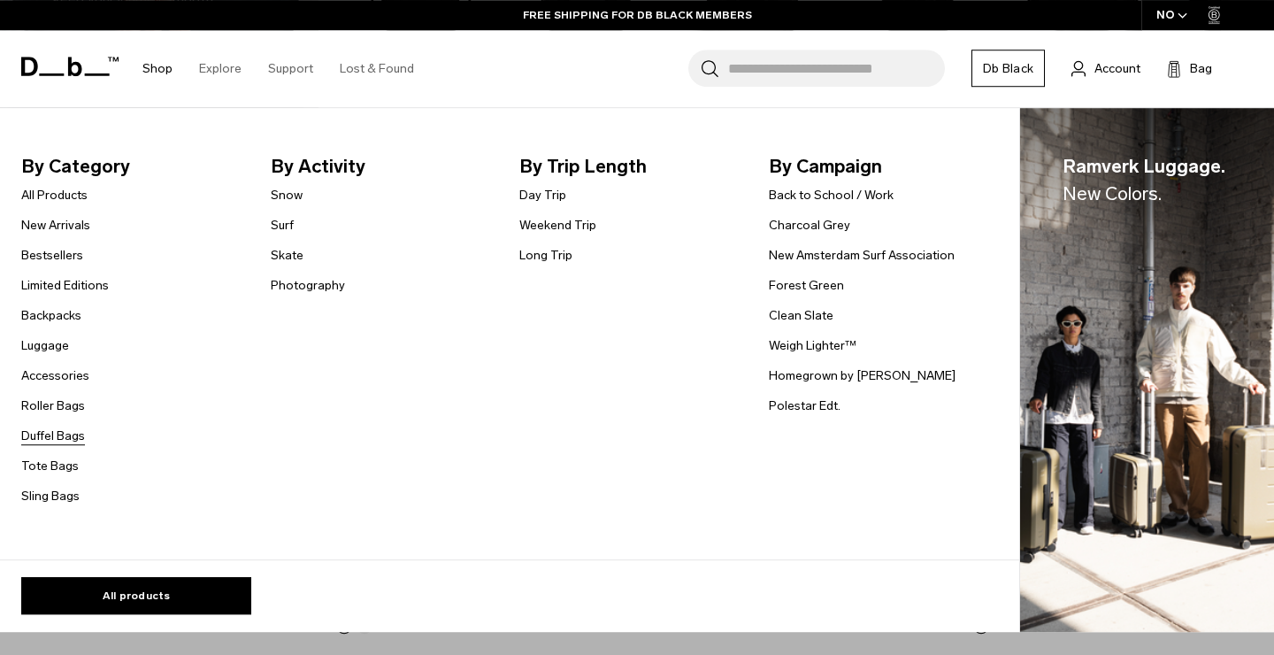
click at [52, 435] on link "Duffel Bags" at bounding box center [53, 435] width 64 height 19
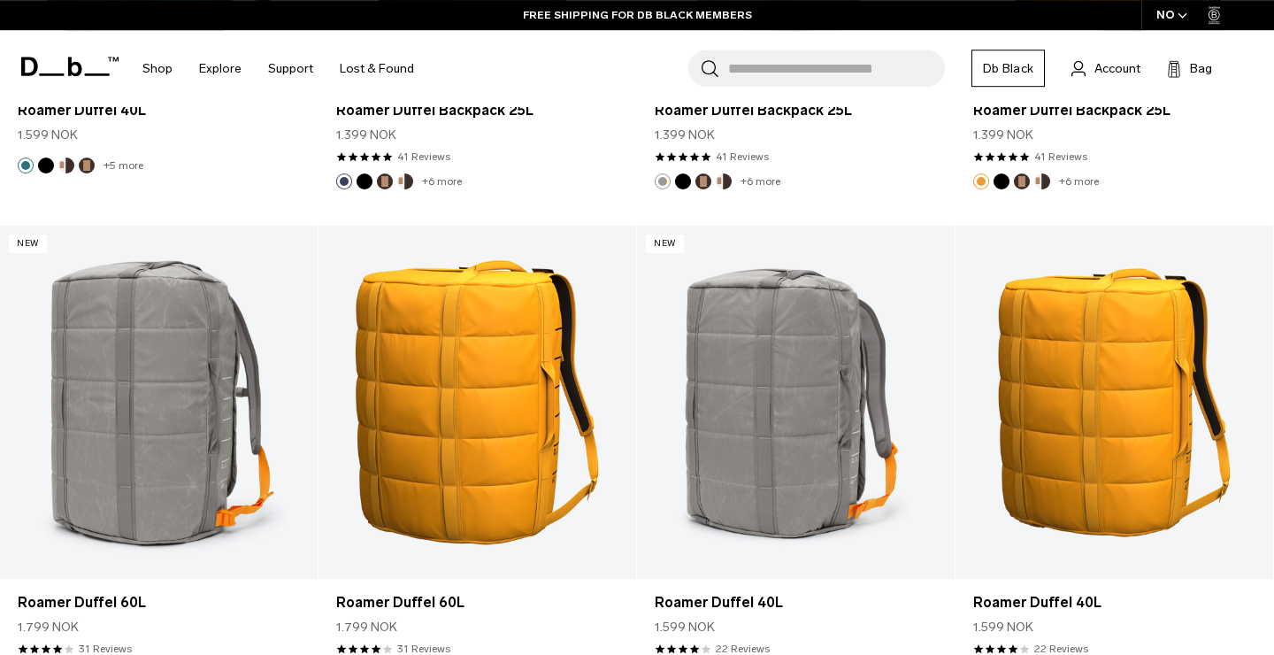
scroll to position [3715, 0]
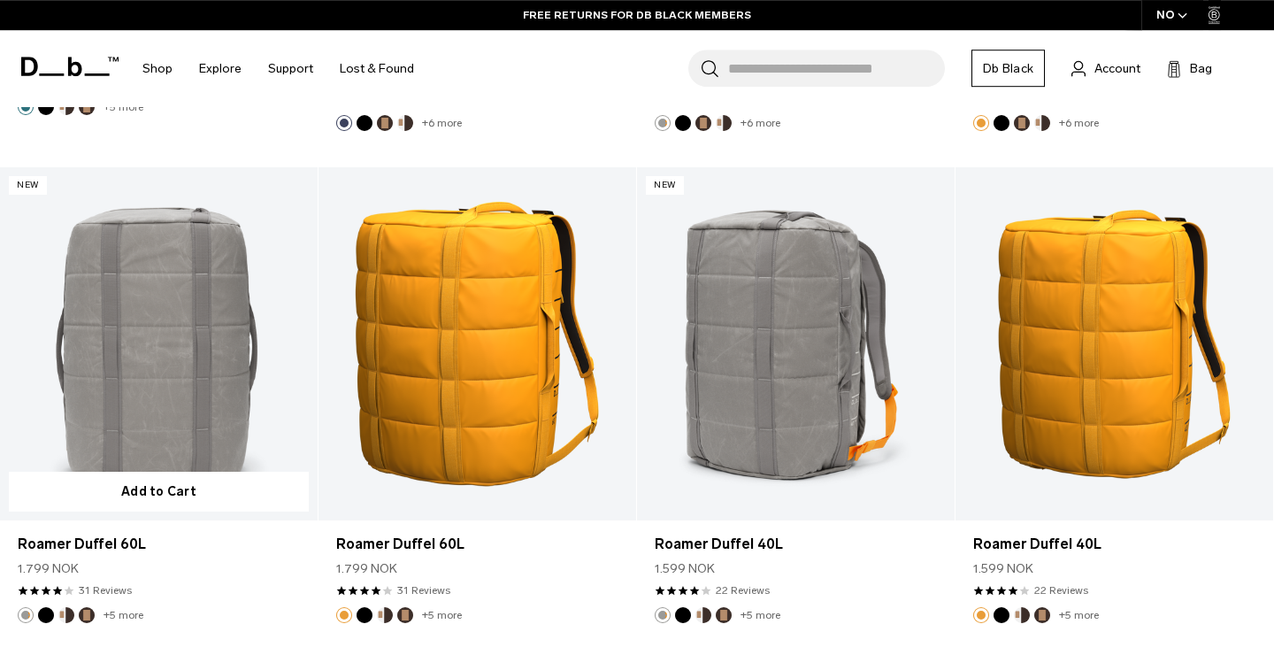
click at [45, 614] on button "Black Out" at bounding box center [46, 615] width 16 height 16
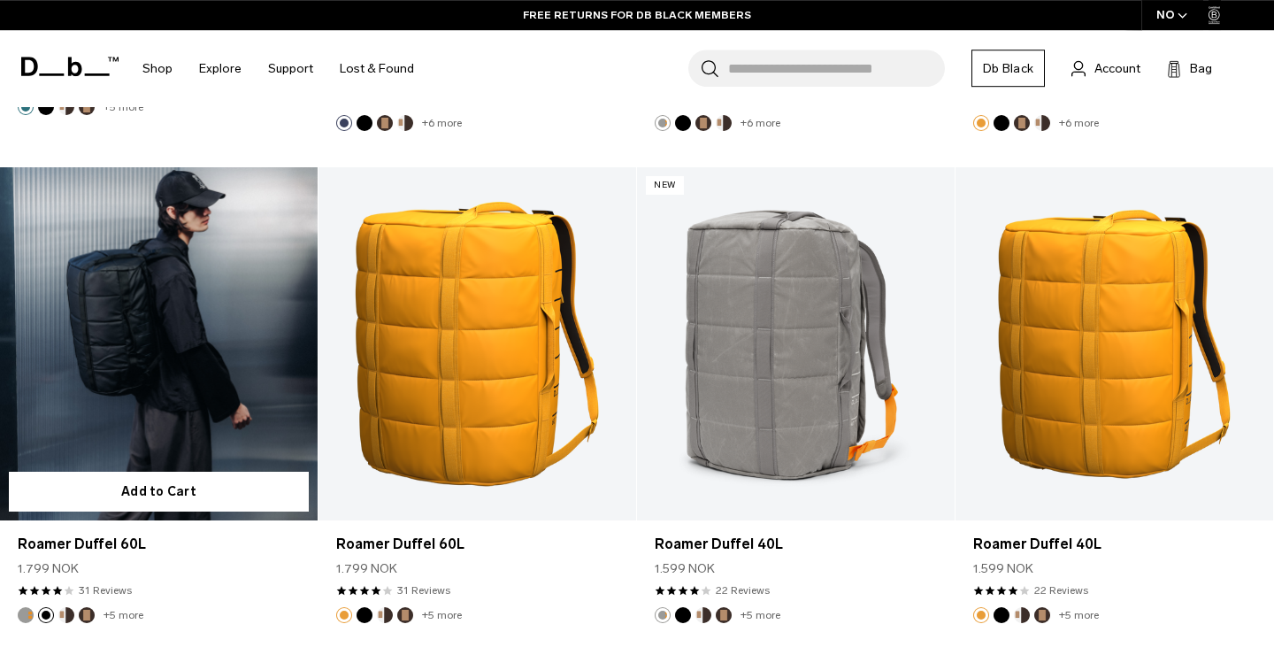
click at [73, 611] on img "Cappuccino" at bounding box center [66, 614] width 19 height 19
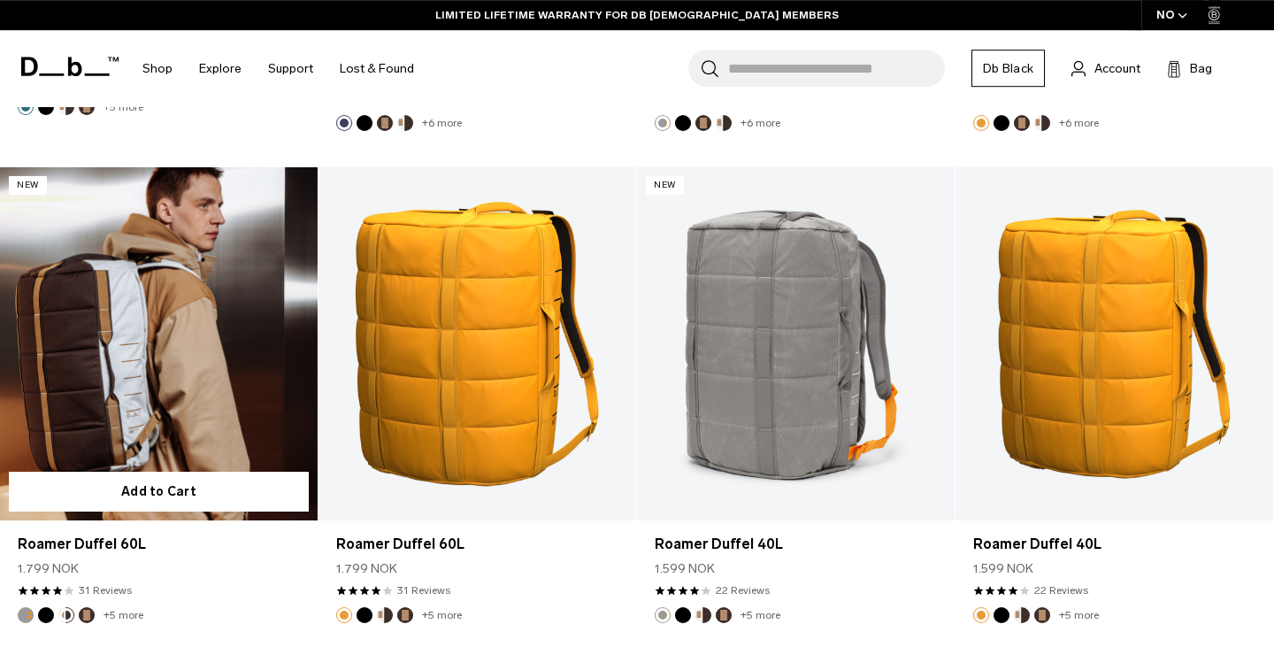
click at [89, 614] on button "Espresso" at bounding box center [87, 615] width 16 height 16
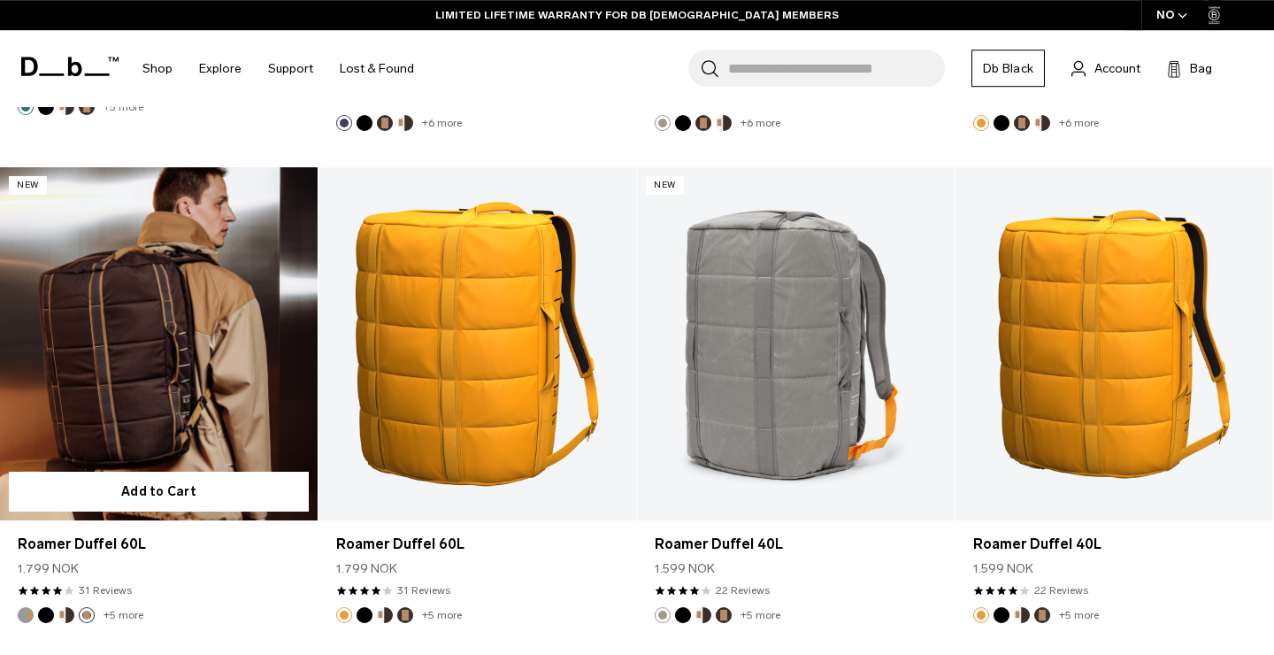
click at [157, 360] on link "Roamer Duffel 60L Espresso" at bounding box center [159, 343] width 318 height 353
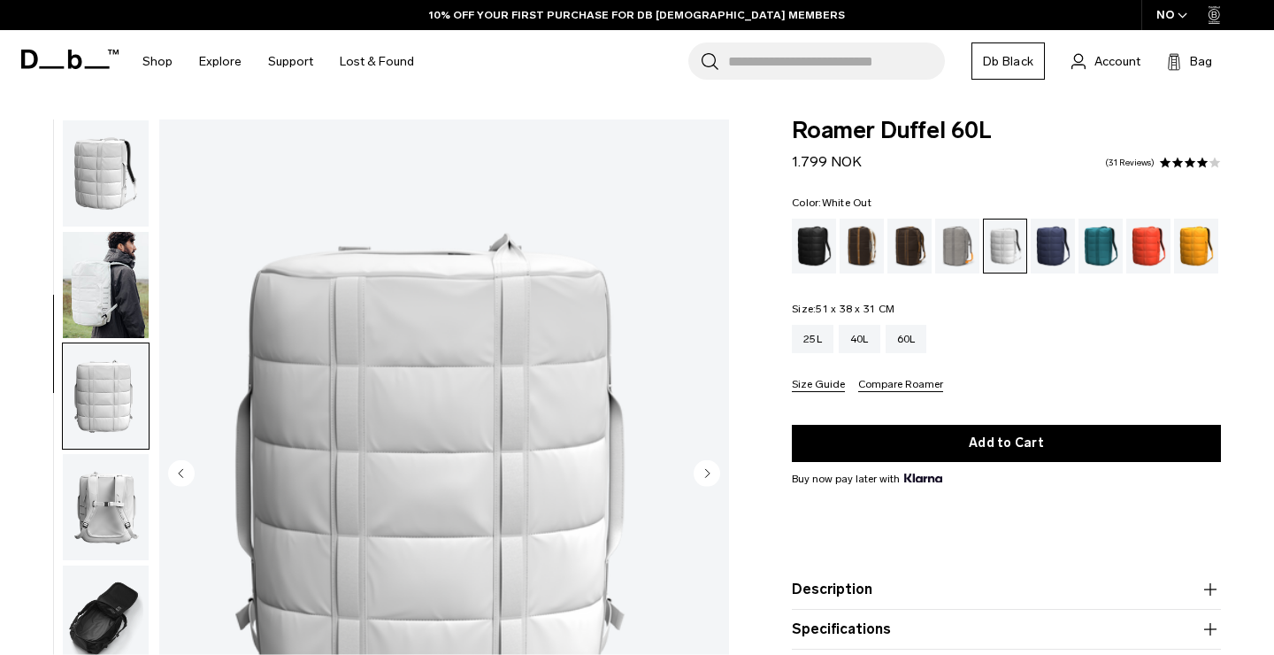
scroll to position [175, 0]
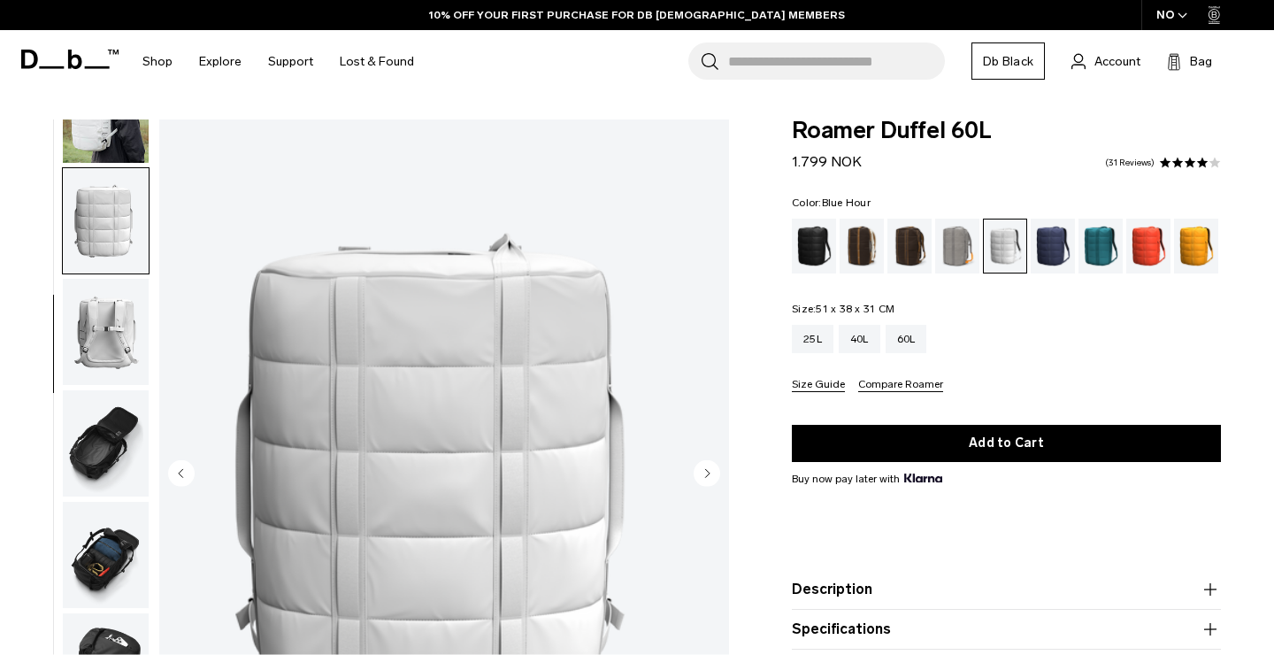
click at [1058, 249] on div "Blue Hour" at bounding box center [1053, 246] width 45 height 55
click at [1097, 253] on div "Midnight Teal" at bounding box center [1101, 246] width 45 height 55
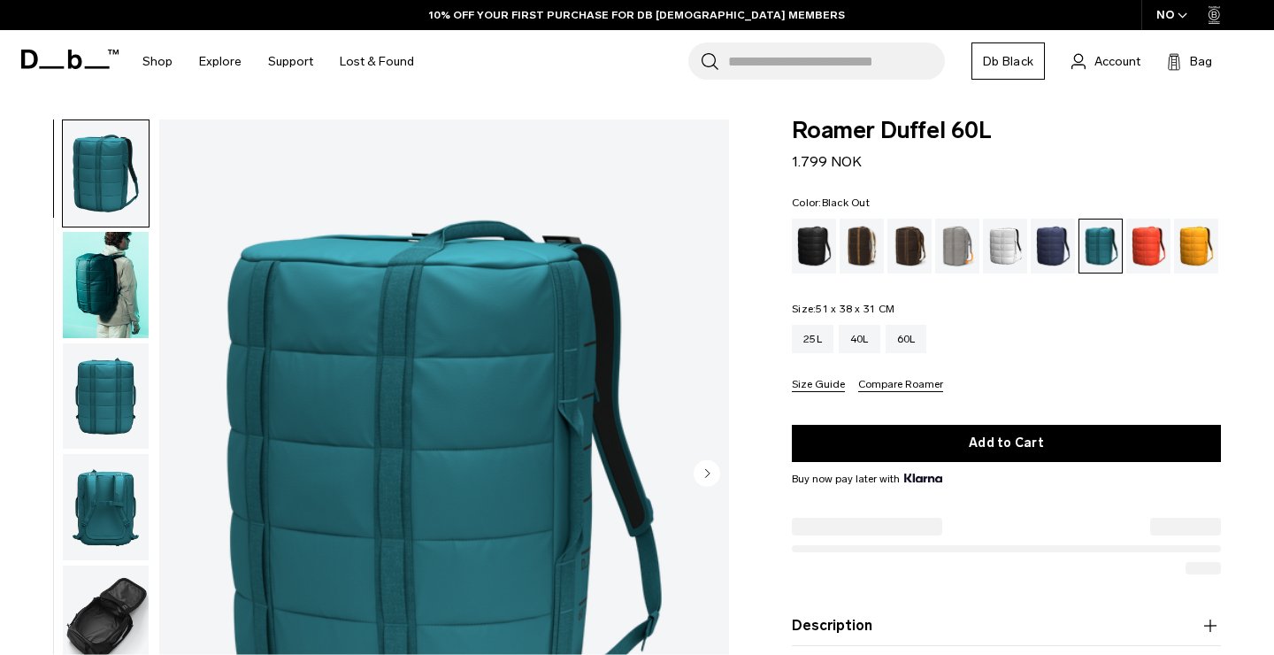
click at [810, 240] on div "Black Out" at bounding box center [814, 246] width 45 height 55
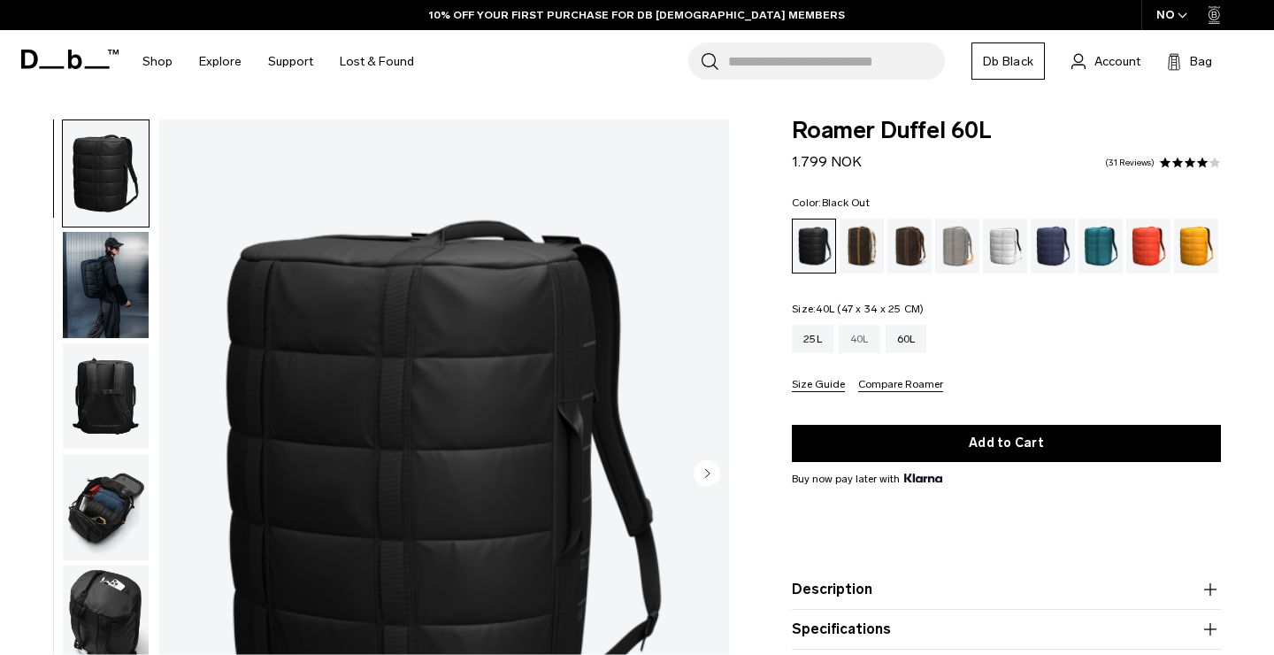
click at [858, 342] on div "40L" at bounding box center [860, 339] width 42 height 28
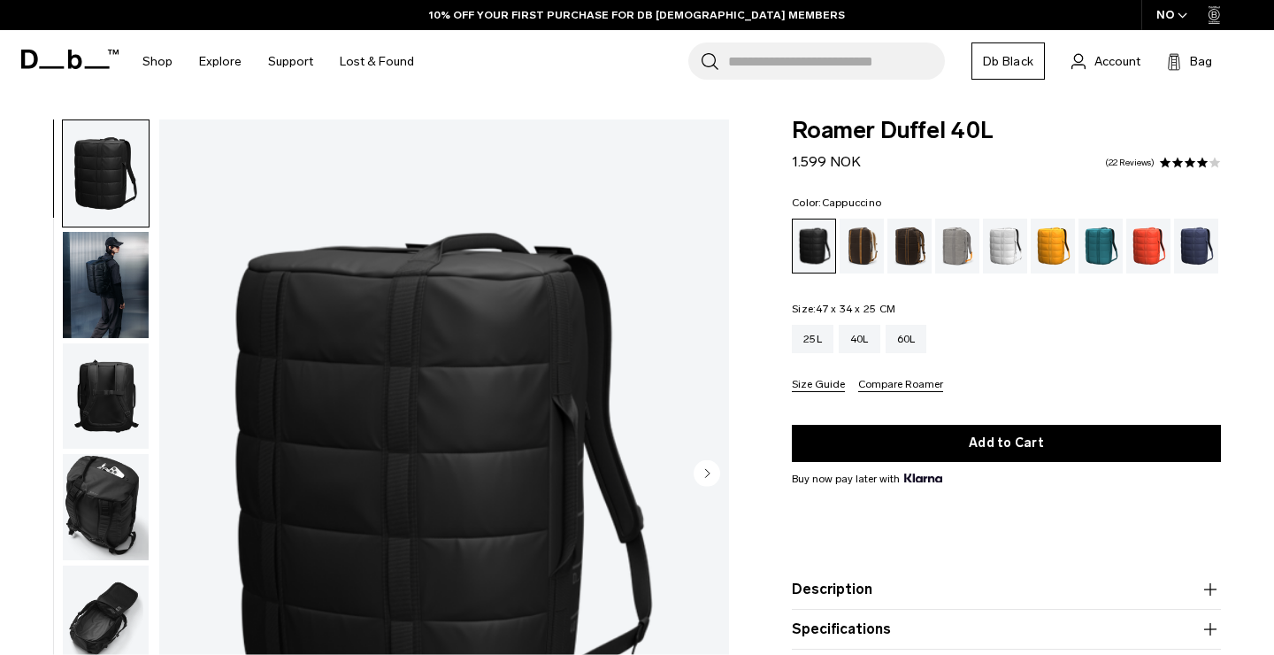
click at [860, 250] on div "Cappuccino" at bounding box center [862, 246] width 45 height 55
click at [895, 247] on div "Espresso" at bounding box center [909, 246] width 45 height 55
click at [923, 250] on div "Espresso" at bounding box center [909, 246] width 45 height 55
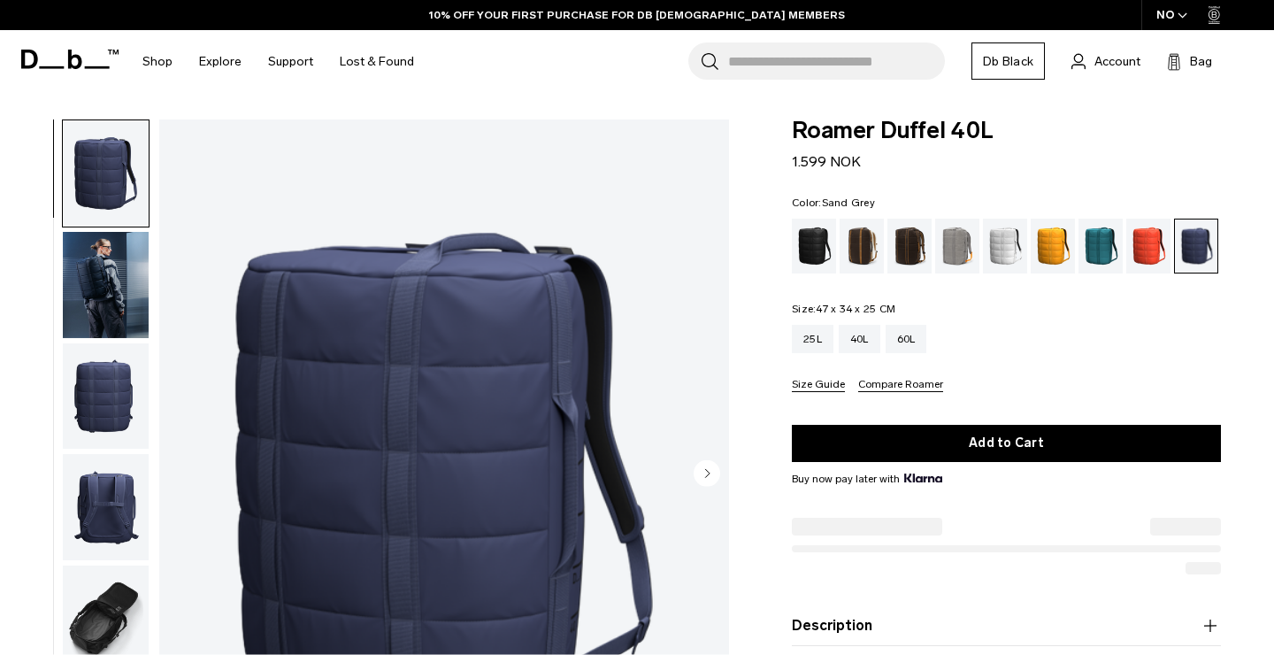
click at [904, 247] on div "Espresso" at bounding box center [909, 246] width 45 height 55
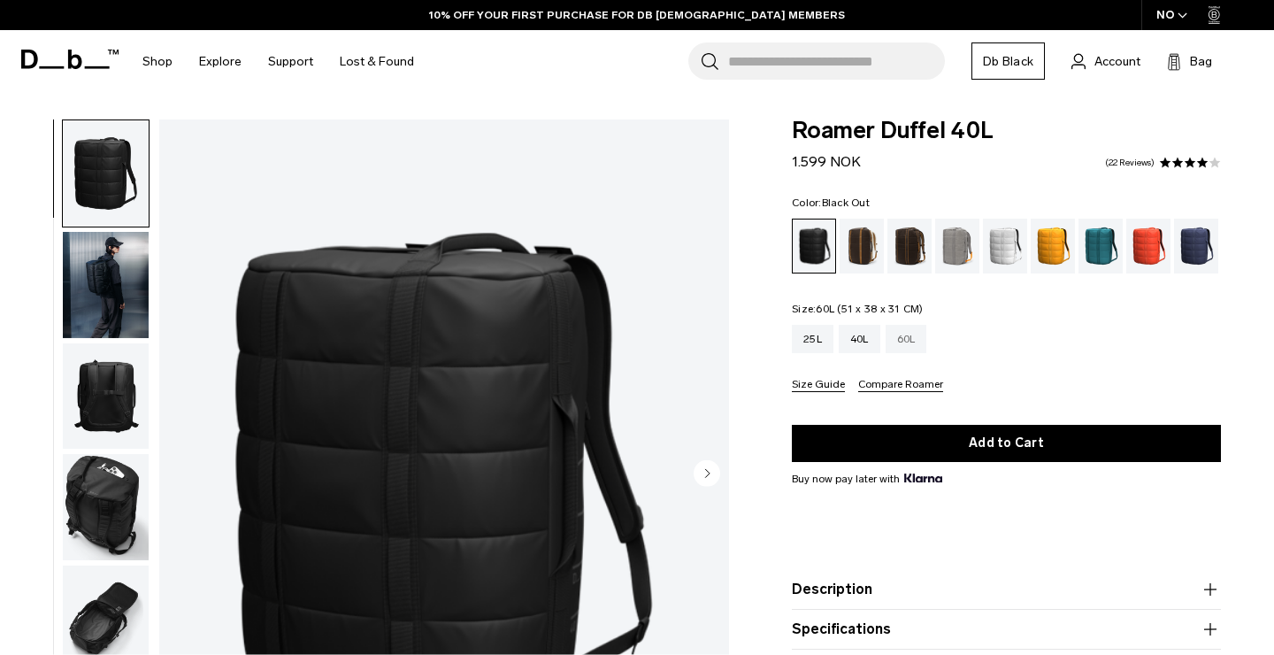
click at [910, 329] on div "60L" at bounding box center [907, 339] width 42 height 28
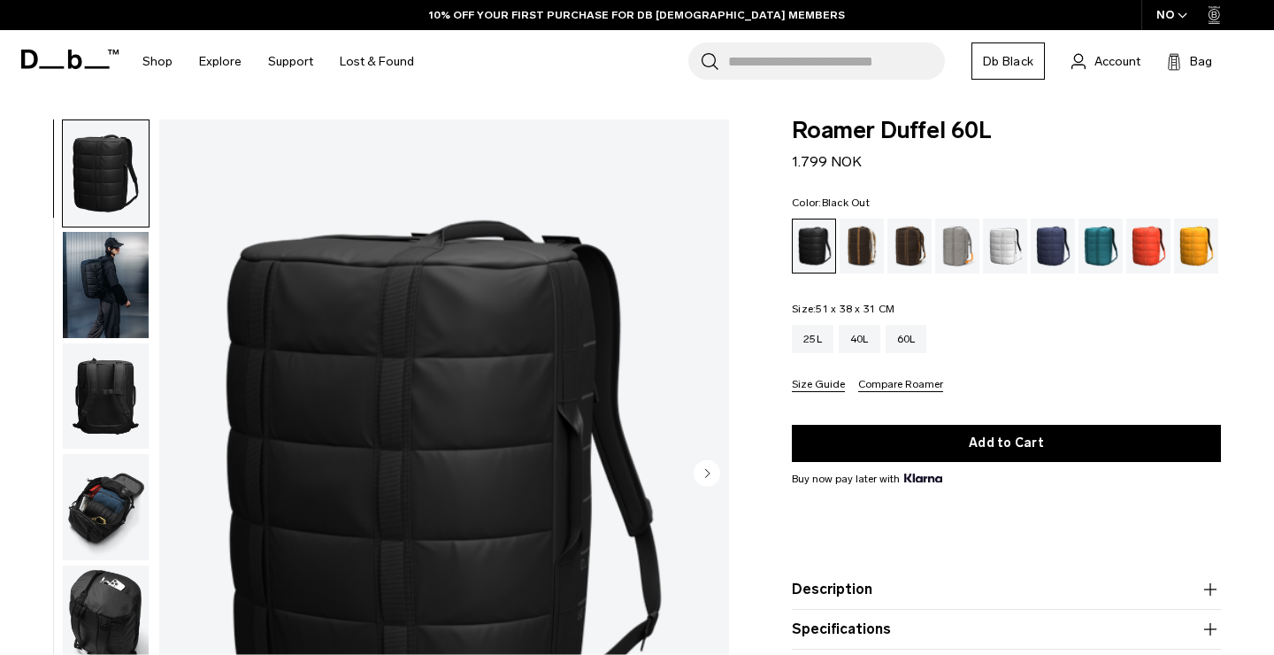
click at [877, 134] on span "Roamer Duffel 60L" at bounding box center [1006, 130] width 429 height 23
click at [1002, 249] on div "White Out" at bounding box center [1005, 246] width 45 height 55
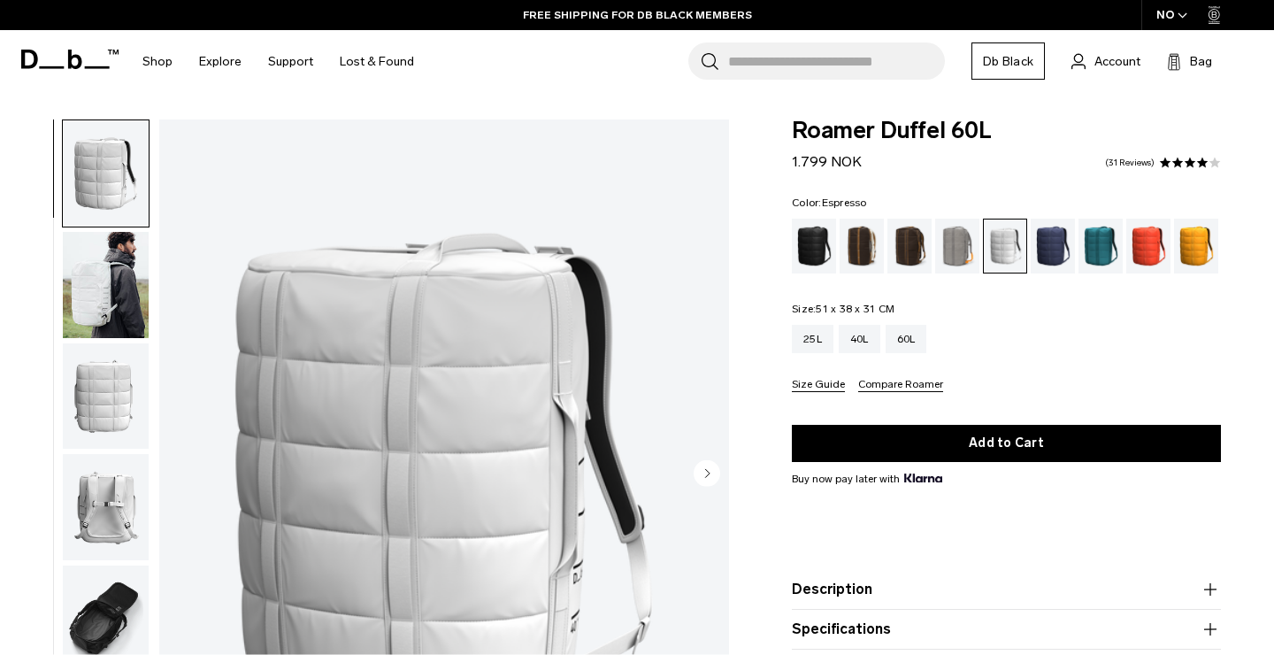
click at [897, 259] on div "Espresso" at bounding box center [909, 246] width 45 height 55
click at [946, 260] on div "Sand Grey" at bounding box center [957, 246] width 45 height 55
